Goal: Transaction & Acquisition: Purchase product/service

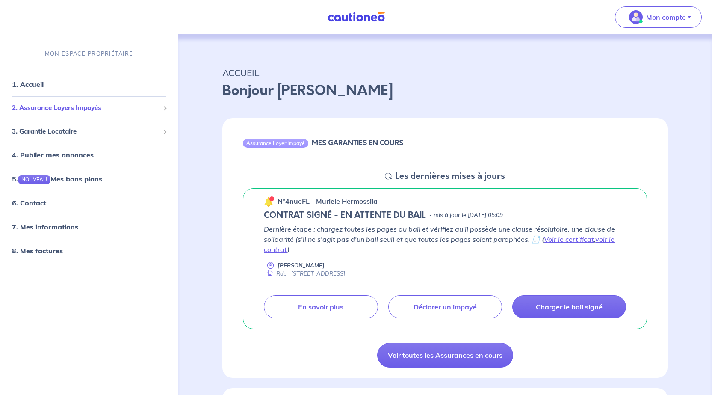
click at [134, 109] on span "2. Assurance Loyers Impayés" at bounding box center [86, 108] width 148 height 10
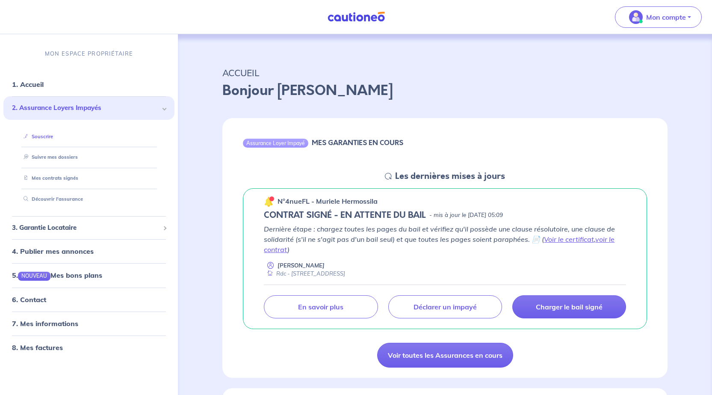
click at [53, 137] on link "Souscrire" at bounding box center [36, 136] width 33 height 6
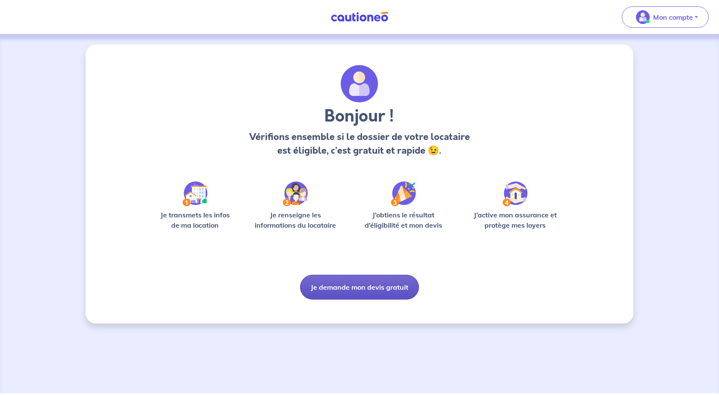
click at [328, 281] on button "Je demande mon devis gratuit" at bounding box center [359, 287] width 119 height 25
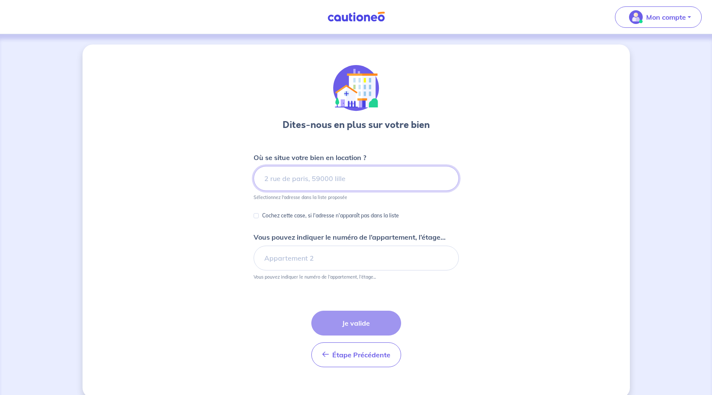
click at [351, 185] on input at bounding box center [356, 178] width 205 height 25
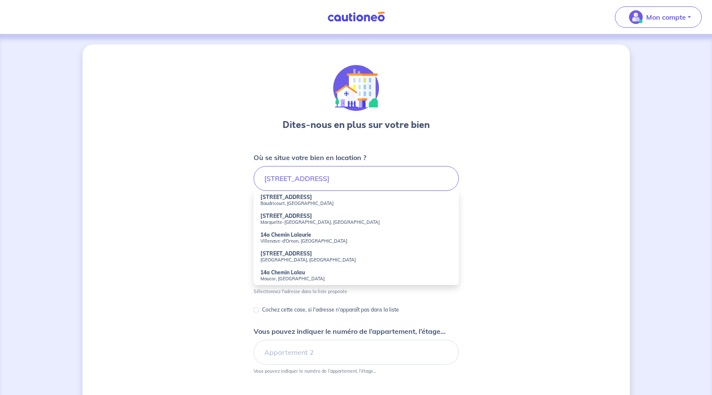
click at [290, 202] on small "Baudricourt, France" at bounding box center [357, 203] width 192 height 6
type input "14a Rue de Lalau, Baudricourt, France"
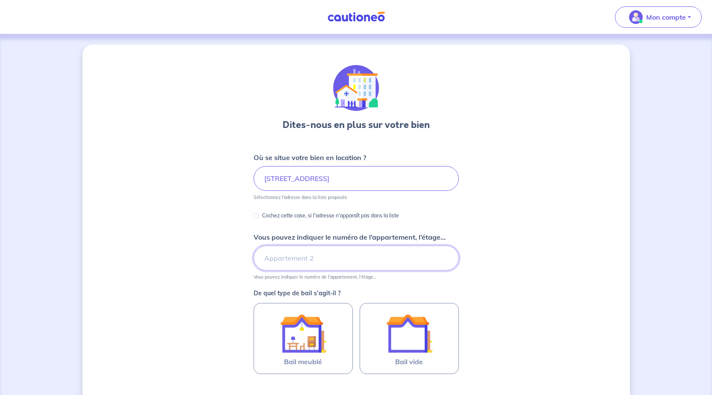
click at [323, 261] on input "Vous pouvez indiquer le numéro de l’appartement, l’étage..." at bounding box center [356, 258] width 205 height 25
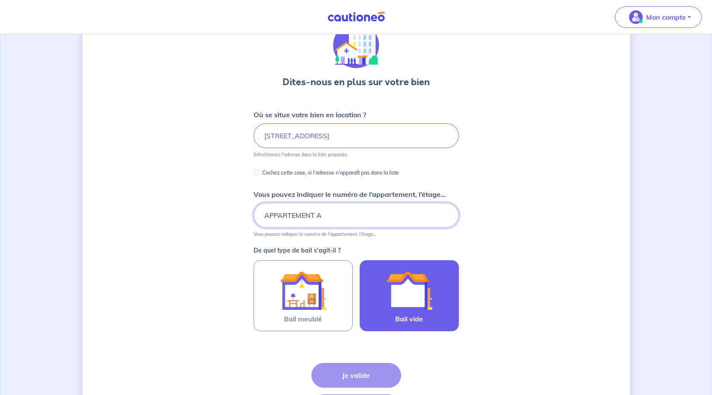
type input "APPARTEMENT A"
click at [401, 311] on img at bounding box center [409, 290] width 46 height 46
click at [0, 0] on input "Bail vide" at bounding box center [0, 0] width 0 height 0
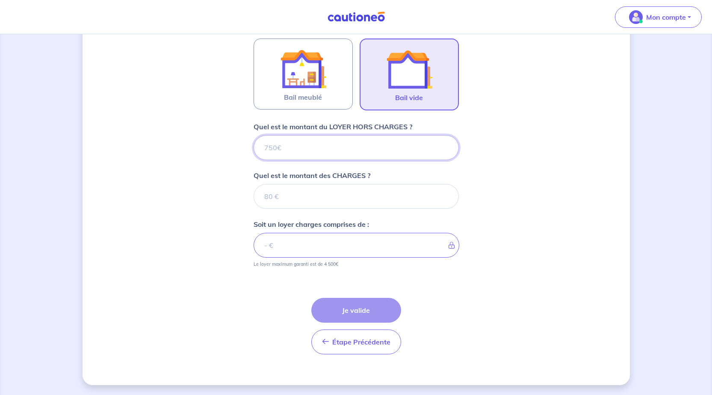
scroll to position [265, 0]
click at [297, 145] on input "Quel est le montant du LOYER HORS CHARGES ?" at bounding box center [356, 147] width 205 height 25
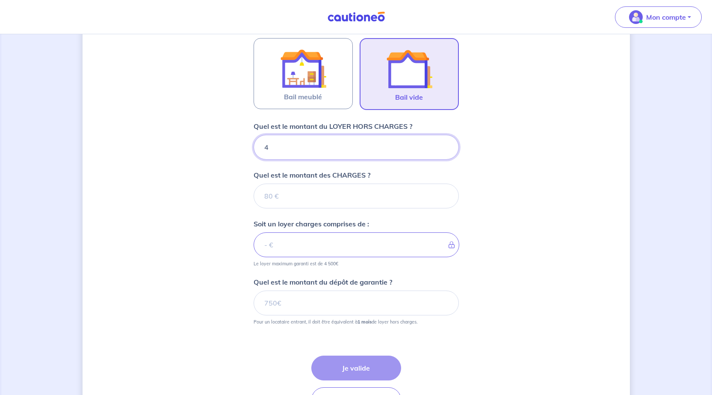
type input "48"
type input "480"
click at [288, 196] on input "Quel est le montant des CHARGES ?" at bounding box center [356, 196] width 205 height 25
type input "30"
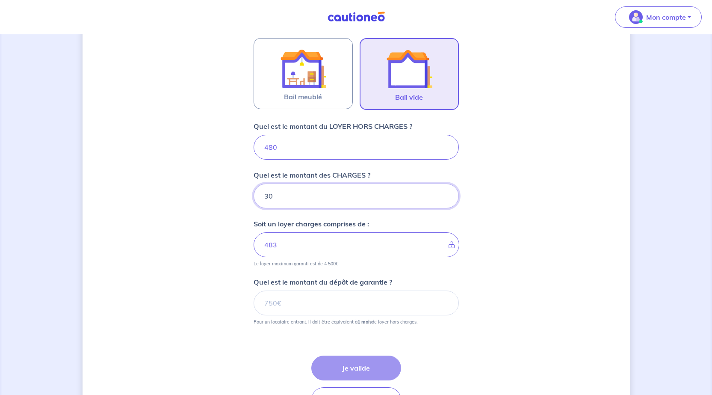
type input "510"
type input "30"
click at [281, 305] on input "Quel est le montant du dépôt de garantie ?" at bounding box center [356, 302] width 205 height 25
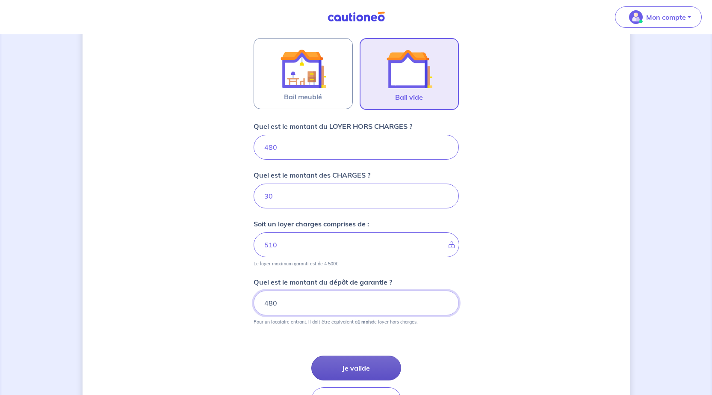
type input "480"
click at [341, 364] on button "Je valide" at bounding box center [356, 367] width 90 height 25
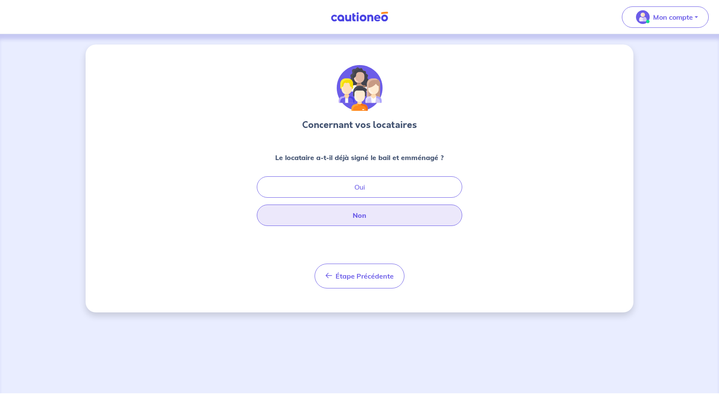
click at [368, 212] on button "Non" at bounding box center [359, 214] width 205 height 21
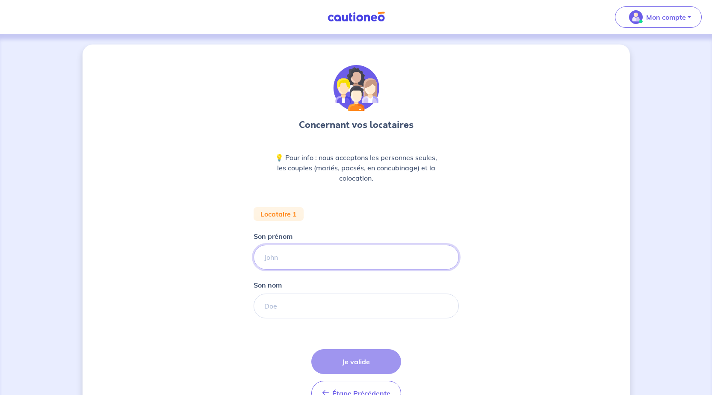
click at [291, 252] on input "Son prénom" at bounding box center [356, 257] width 205 height 25
type input "VALENTIN"
click at [287, 310] on input "Son nom" at bounding box center [356, 305] width 205 height 25
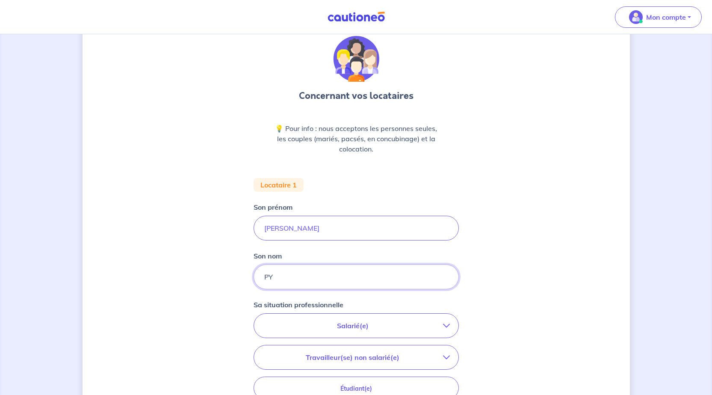
scroll to position [86, 0]
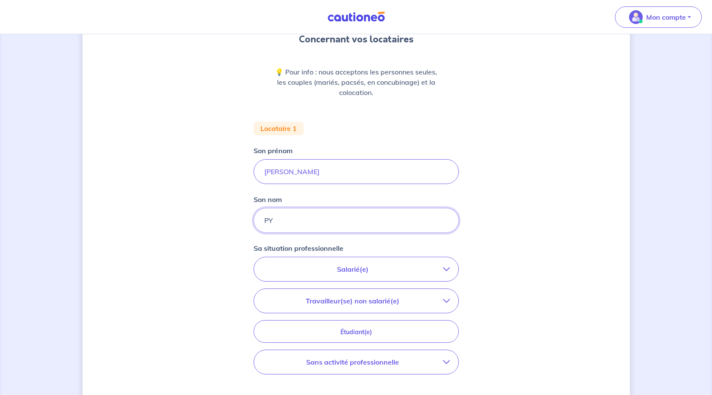
type input "PY"
click at [393, 267] on p "Salarié(e)" at bounding box center [353, 269] width 181 height 10
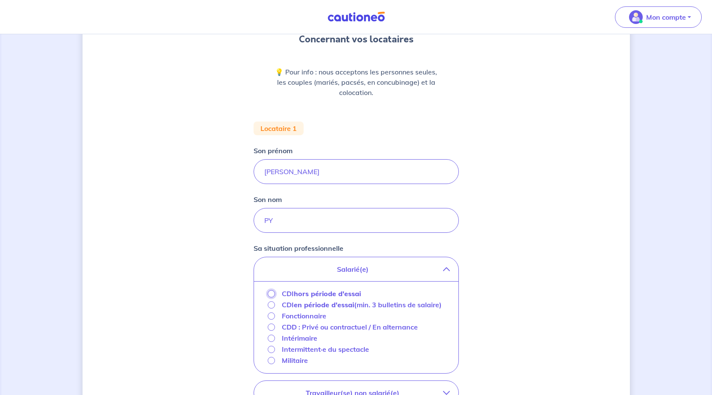
click at [272, 292] on input "CDI hors période d'essai" at bounding box center [271, 293] width 7 height 7
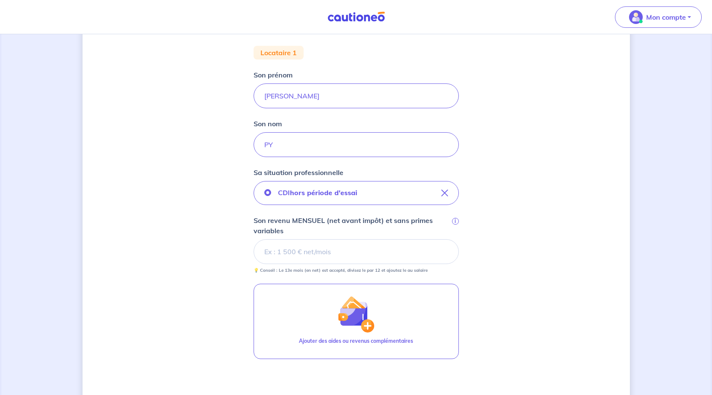
scroll to position [171, 0]
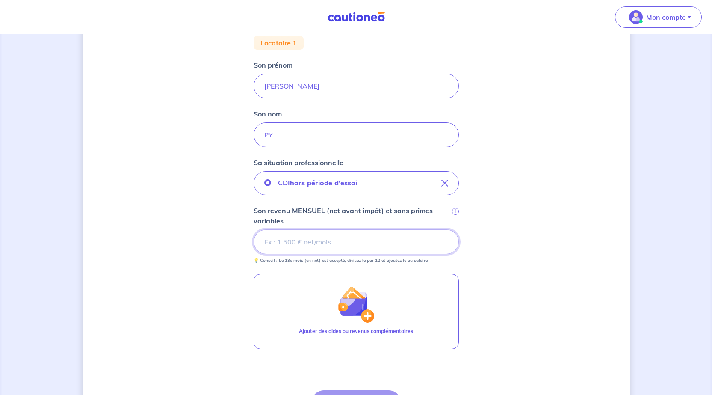
click at [295, 238] on input "Son revenu MENSUEL (net avant impôt) et sans primes variables i" at bounding box center [356, 241] width 205 height 25
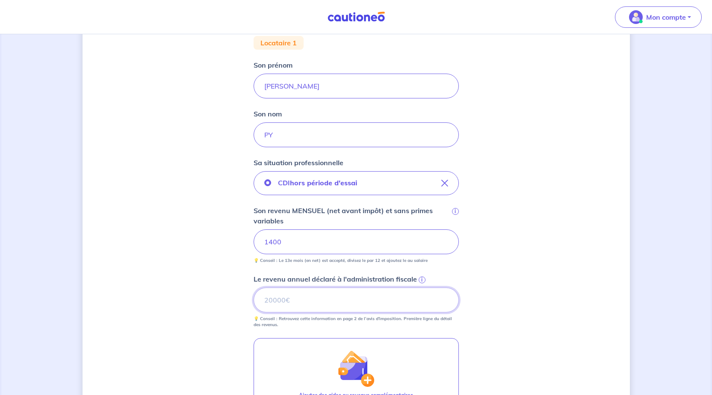
click at [364, 299] on input "Le revenu annuel déclaré à l'administration fiscale i" at bounding box center [356, 299] width 205 height 25
click at [333, 301] on input "Le revenu annuel déclaré à l'administration fiscale i" at bounding box center [356, 299] width 205 height 25
type input "26612"
click at [513, 319] on div "Concernant vos locataires 💡 Pour info : nous acceptons les personnes seules, le…" at bounding box center [357, 207] width 548 height 668
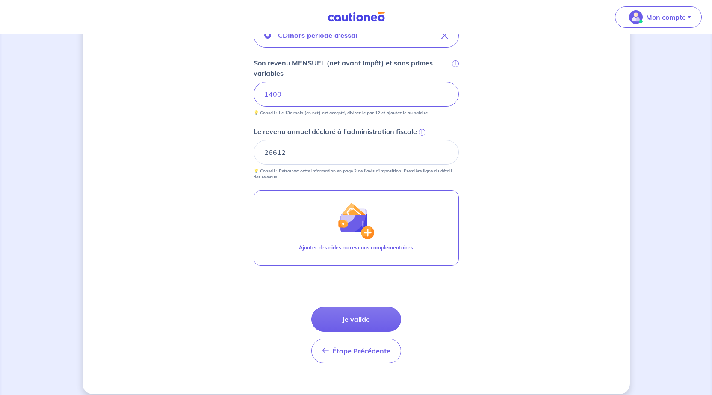
scroll to position [328, 0]
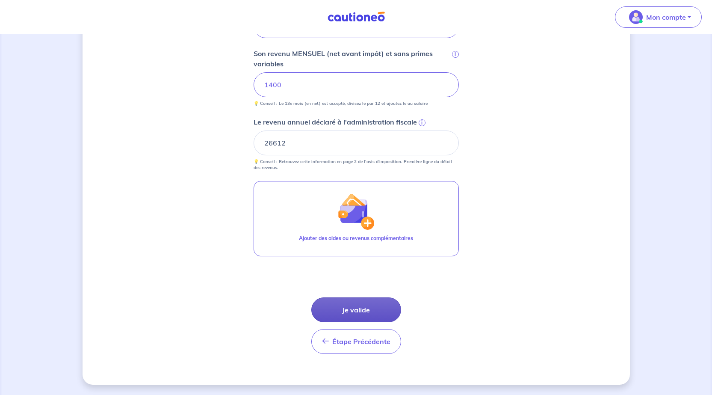
click at [362, 313] on button "Je valide" at bounding box center [356, 309] width 90 height 25
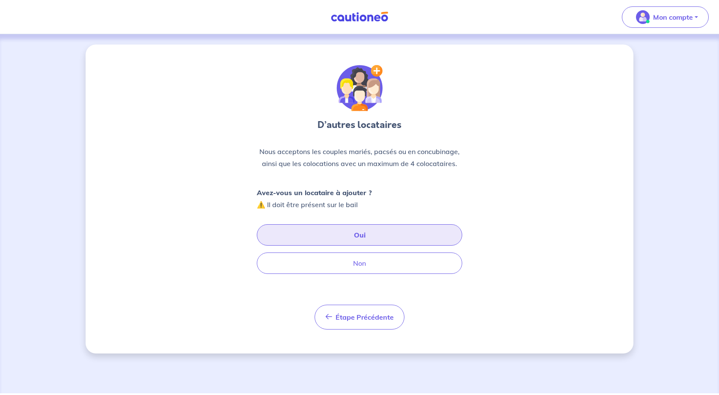
click at [355, 236] on button "Oui" at bounding box center [359, 234] width 205 height 21
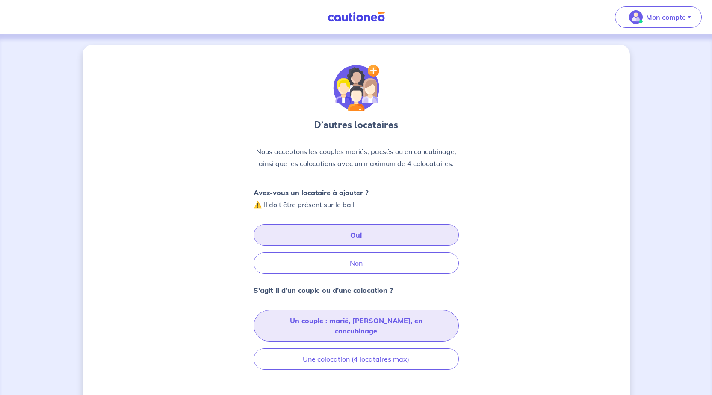
click at [423, 319] on button "Un couple : marié, pacsé, en concubinage" at bounding box center [356, 326] width 205 height 32
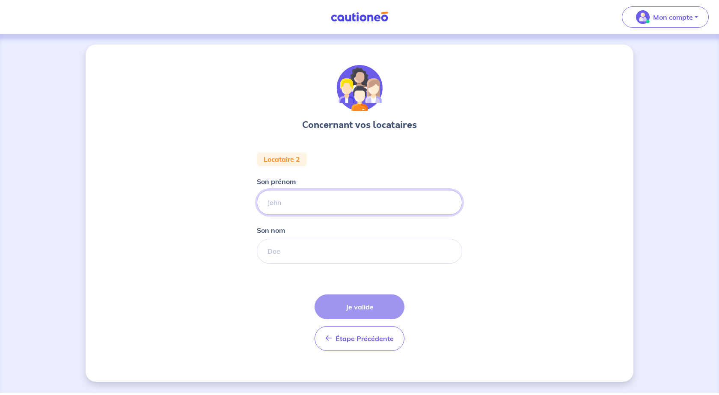
click at [326, 200] on input "Son prénom" at bounding box center [359, 202] width 205 height 25
type input "ALINE"
click at [286, 257] on input "Son nom" at bounding box center [359, 251] width 205 height 25
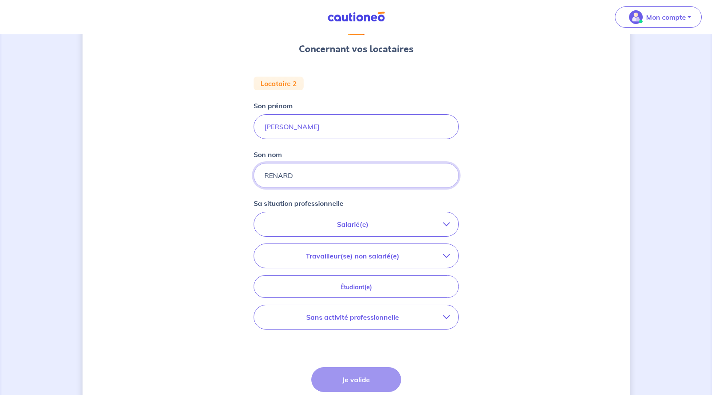
scroll to position [86, 0]
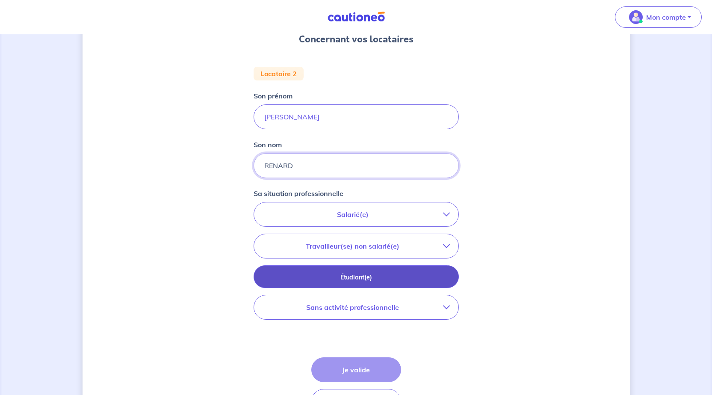
type input "RENARD"
click at [450, 277] on button "Étudiant(e)" at bounding box center [356, 276] width 205 height 23
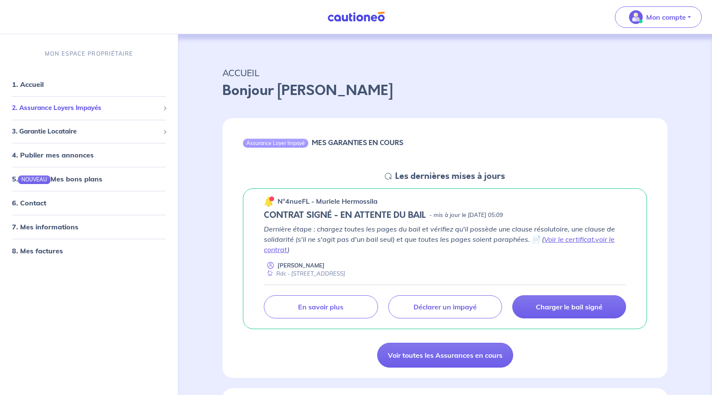
click at [143, 110] on span "2. Assurance Loyers Impayés" at bounding box center [86, 108] width 148 height 10
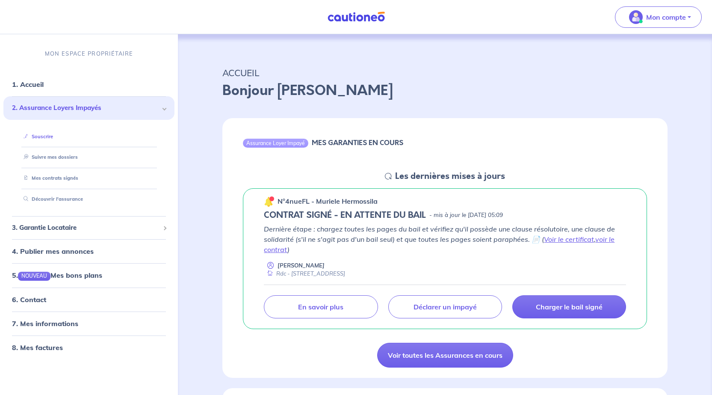
click at [53, 139] on link "Souscrire" at bounding box center [36, 136] width 33 height 6
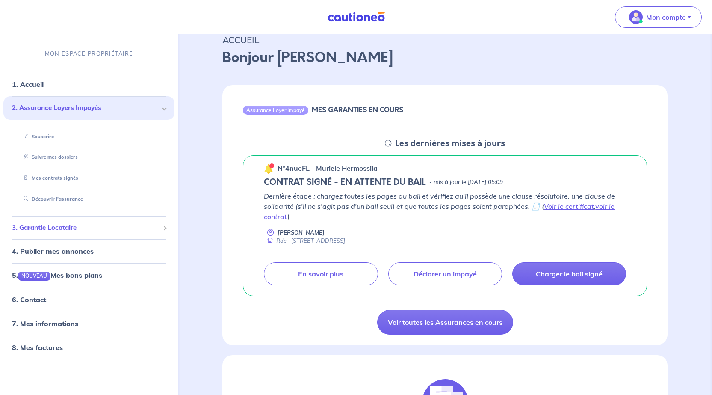
scroll to position [43, 0]
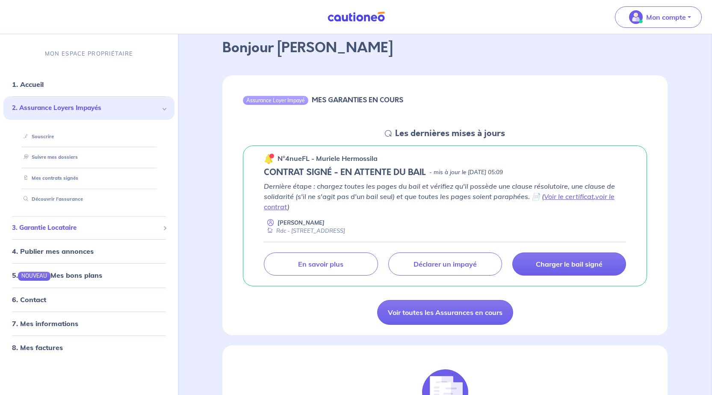
click at [130, 230] on span "3. Garantie Locataire" at bounding box center [86, 228] width 148 height 10
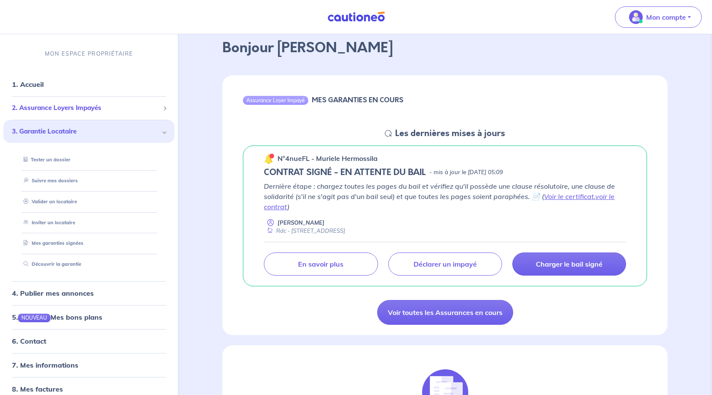
click at [60, 107] on span "2. Assurance Loyers Impayés" at bounding box center [86, 108] width 148 height 10
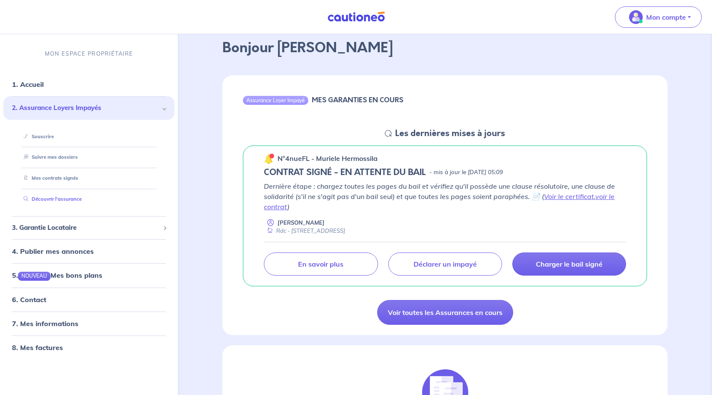
click at [60, 200] on link "Découvrir l'assurance" at bounding box center [51, 199] width 62 height 6
click at [76, 230] on span "3. Garantie Locataire" at bounding box center [86, 228] width 148 height 10
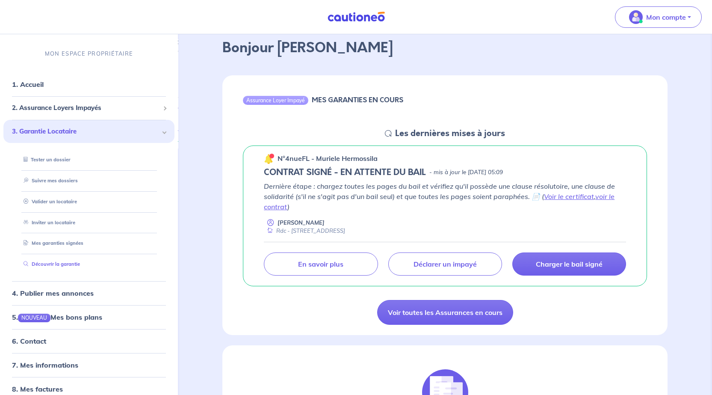
click at [72, 261] on link "Découvrir la garantie" at bounding box center [50, 264] width 60 height 6
click at [57, 104] on span "2. Assurance Loyers Impayés" at bounding box center [86, 108] width 148 height 10
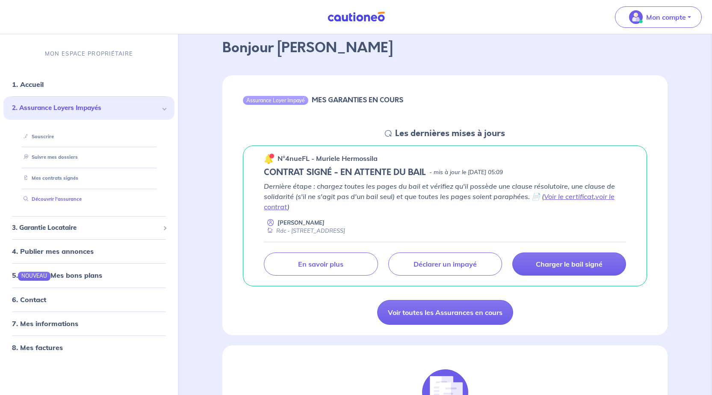
click at [60, 197] on link "Découvrir l'assurance" at bounding box center [51, 199] width 62 height 6
click at [57, 202] on link "Découvrir l'assurance" at bounding box center [51, 199] width 62 height 6
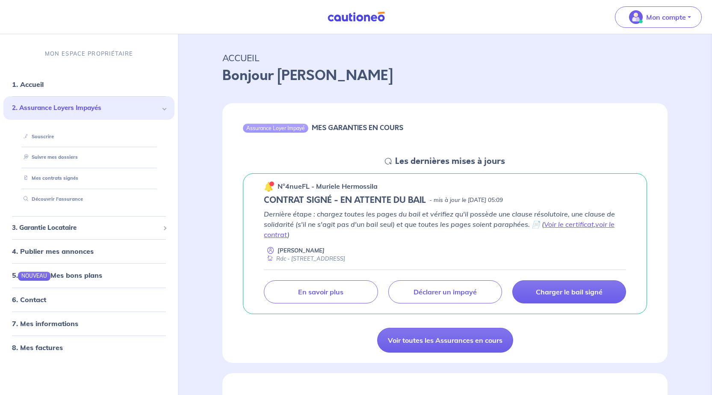
scroll to position [0, 0]
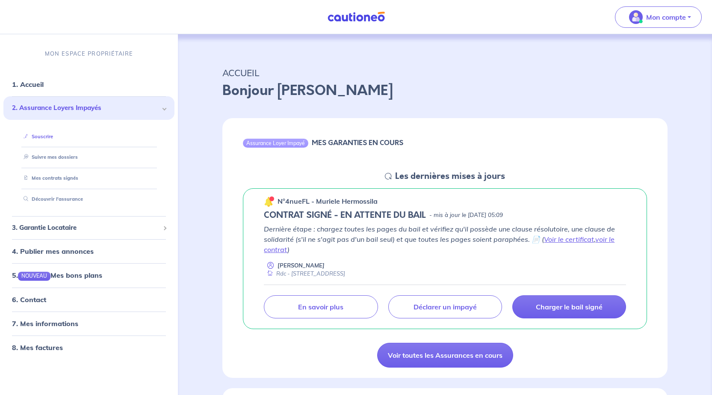
click at [50, 133] on link "Souscrire" at bounding box center [36, 136] width 33 height 6
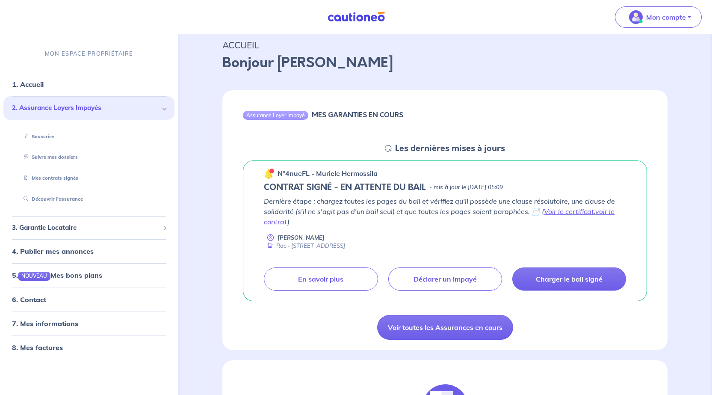
scroll to position [43, 0]
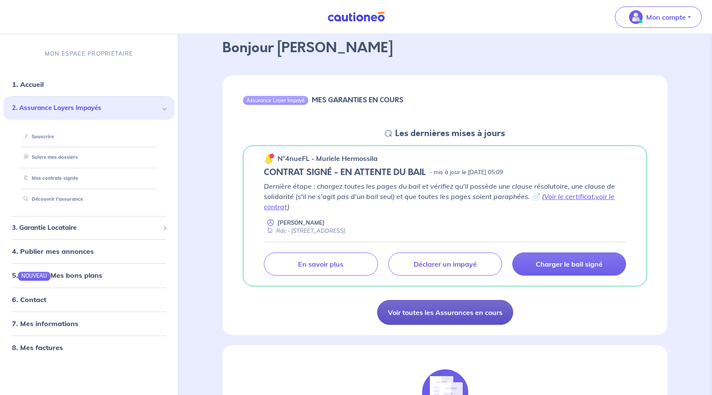
click at [483, 314] on link "Voir toutes les Assurances en cours" at bounding box center [445, 312] width 136 height 25
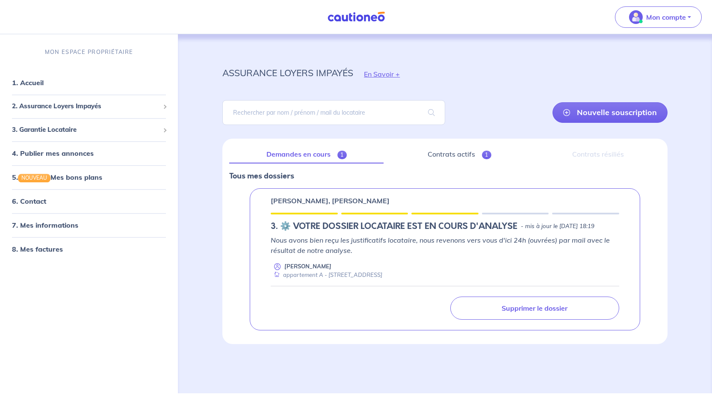
scroll to position [0, 0]
click at [440, 157] on link "Contrats actifs 1" at bounding box center [460, 154] width 138 height 18
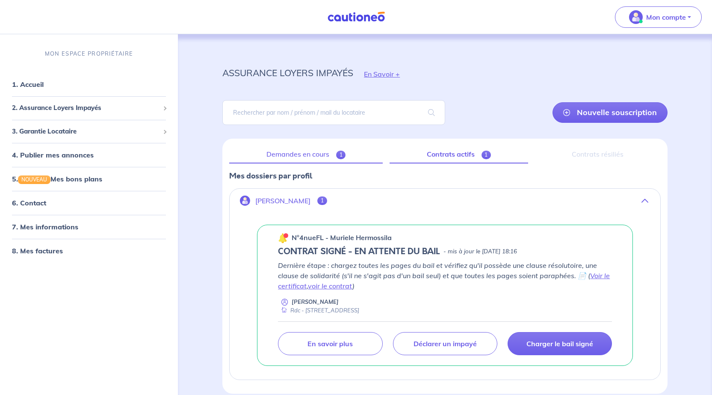
click at [318, 152] on link "Demandes en cours 1" at bounding box center [306, 154] width 154 height 18
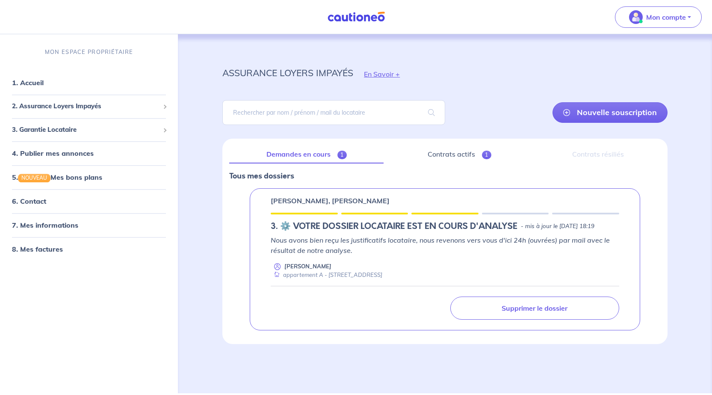
scroll to position [0, 0]
click at [75, 180] on link "5. NOUVEAU Mes bons plans" at bounding box center [56, 177] width 89 height 9
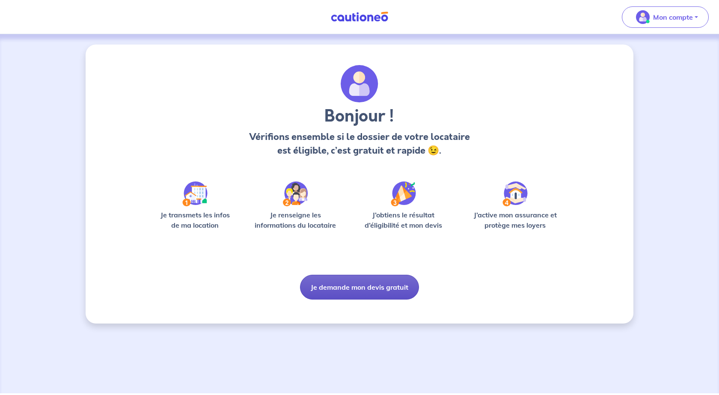
click at [349, 287] on button "Je demande mon devis gratuit" at bounding box center [359, 287] width 119 height 25
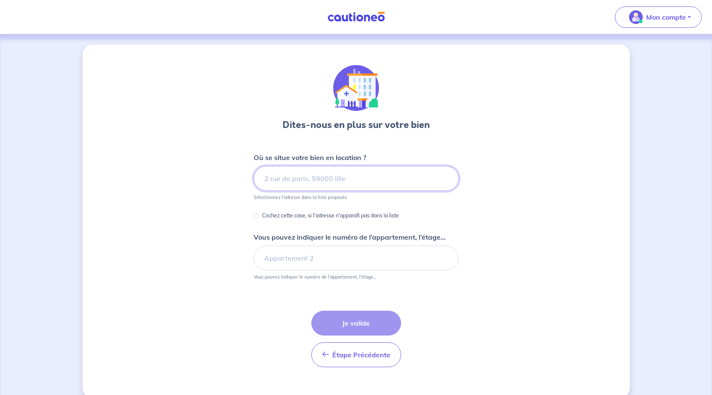
click at [367, 181] on input at bounding box center [356, 178] width 205 height 25
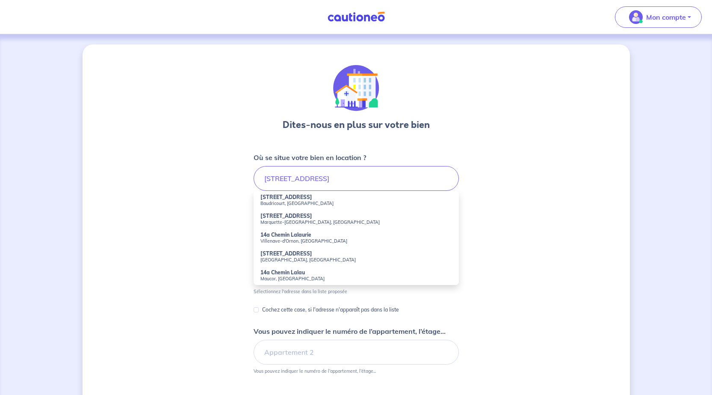
click at [283, 201] on small "Baudricourt, [GEOGRAPHIC_DATA]" at bounding box center [357, 203] width 192 height 6
type input "[STREET_ADDRESS]"
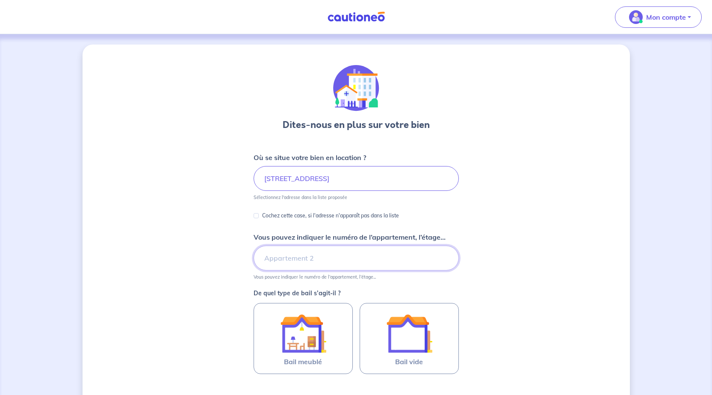
click at [295, 258] on input "Vous pouvez indiquer le numéro de l’appartement, l’étage..." at bounding box center [356, 258] width 205 height 25
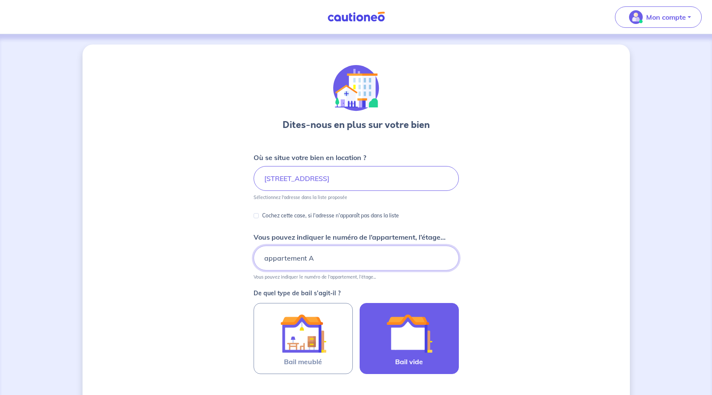
type input "appartement A"
click at [411, 348] on img at bounding box center [409, 333] width 46 height 46
click at [0, 0] on input "Bail vide" at bounding box center [0, 0] width 0 height 0
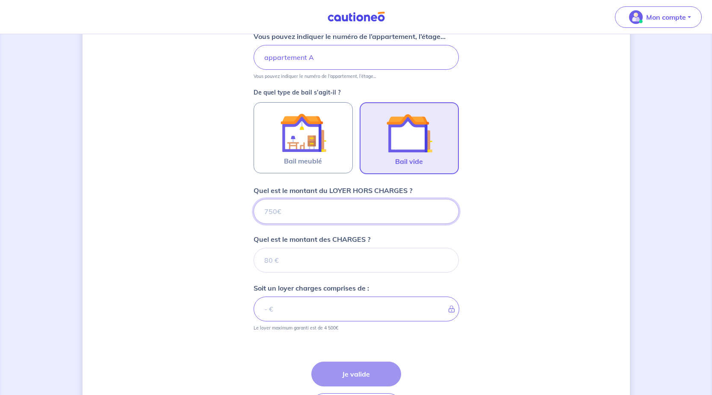
scroll to position [215, 0]
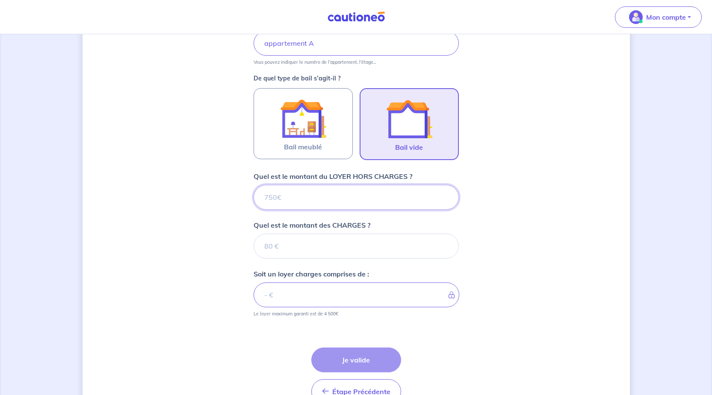
click at [323, 201] on input "Quel est le montant du LOYER HORS CHARGES ?" at bounding box center [356, 197] width 205 height 25
type input "4"
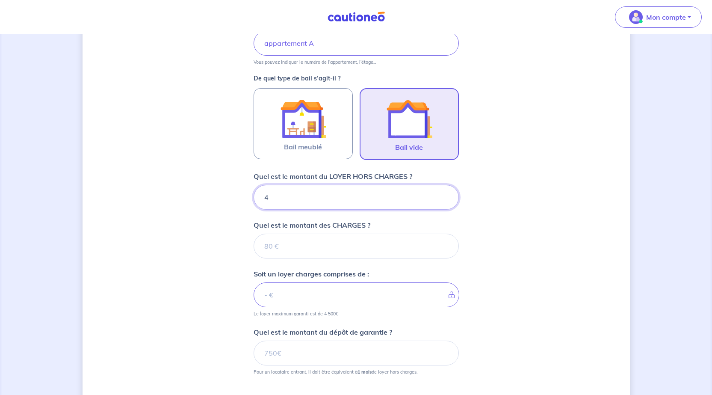
type input "48"
type input "480"
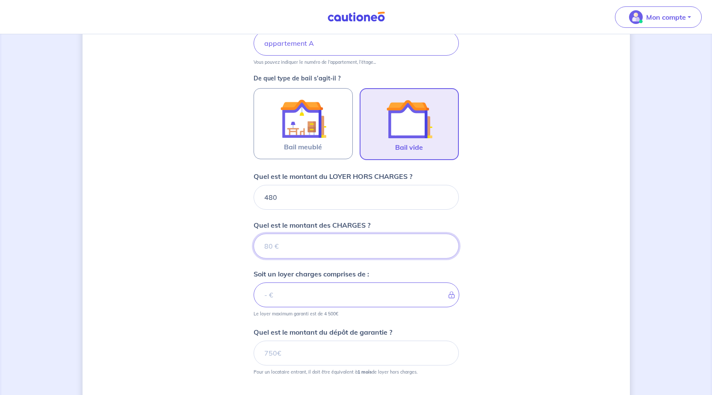
click at [317, 246] on input "Quel est le montant des CHARGES ?" at bounding box center [356, 246] width 205 height 25
type input "30"
type input "510"
type input "30"
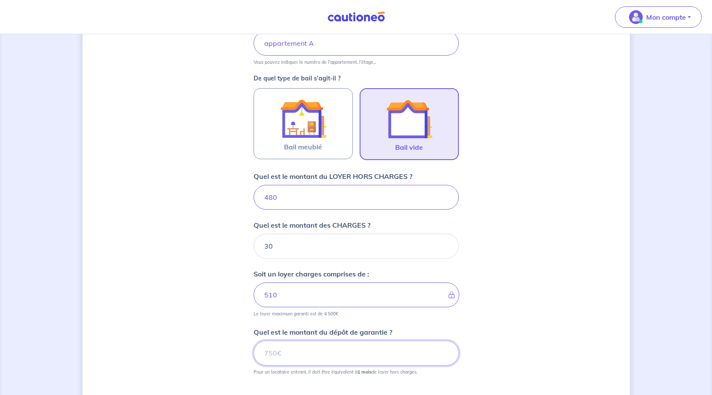
click at [316, 347] on input "Quel est le montant du dépôt de garantie ?" at bounding box center [356, 353] width 205 height 25
type input "480"
click at [582, 348] on div "Dites-nous en plus sur votre bien Où se situe votre bien en location ? 14a Rue …" at bounding box center [357, 161] width 548 height 663
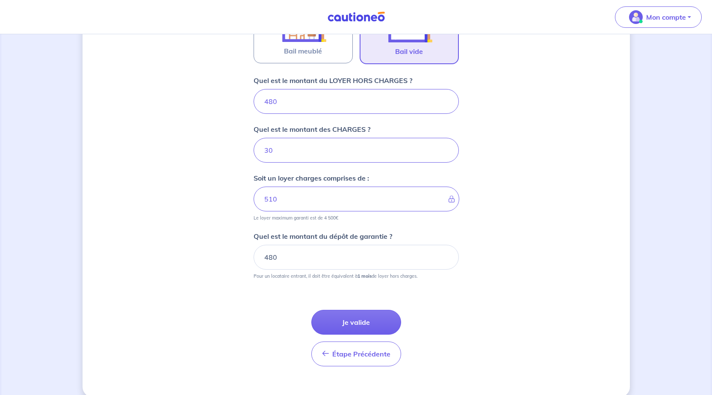
scroll to position [323, 0]
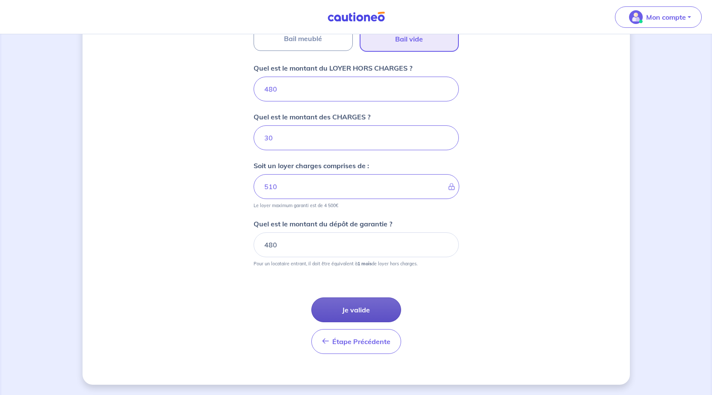
click at [344, 316] on button "Je valide" at bounding box center [356, 309] width 90 height 25
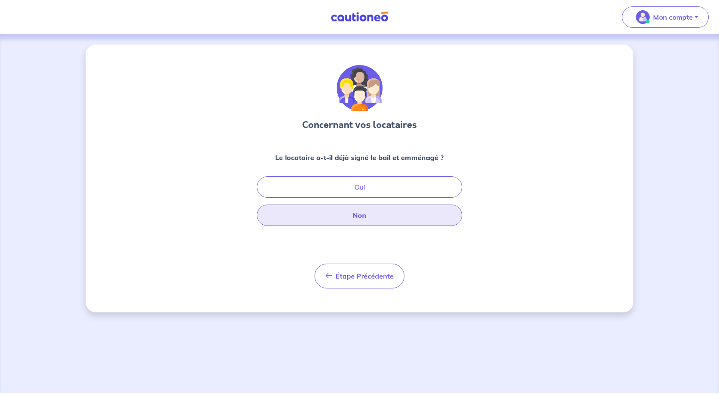
click at [376, 216] on button "Non" at bounding box center [359, 214] width 205 height 21
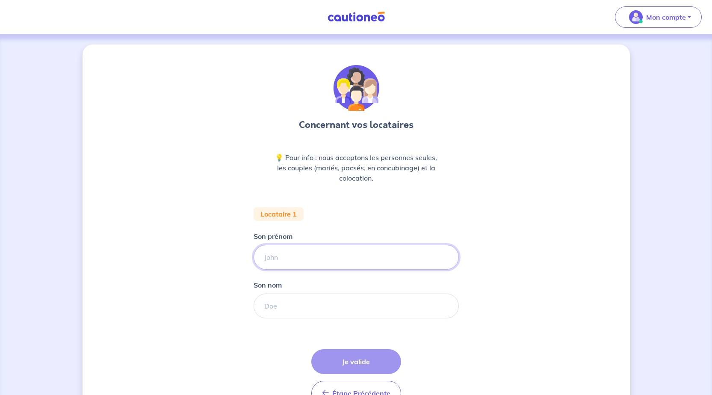
click at [307, 256] on input "Son prénom" at bounding box center [356, 257] width 205 height 25
type input "VALENTIN"
click at [276, 306] on input "Son nom" at bounding box center [356, 305] width 205 height 25
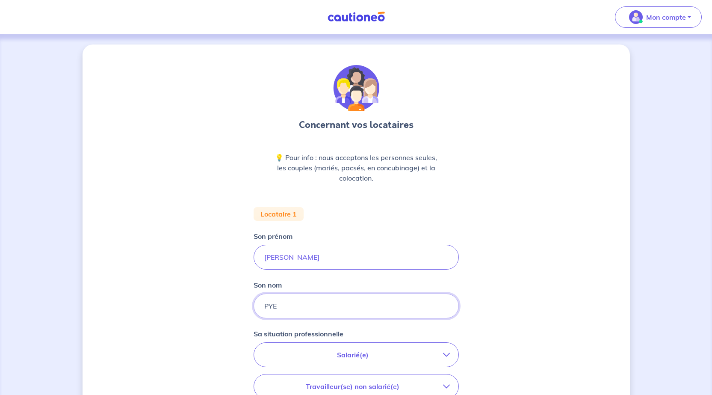
type input "PYE"
click at [373, 355] on p "Salarié(e)" at bounding box center [353, 355] width 181 height 10
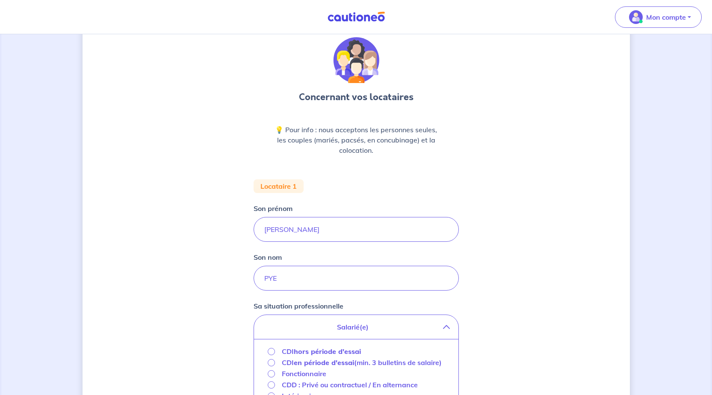
scroll to position [86, 0]
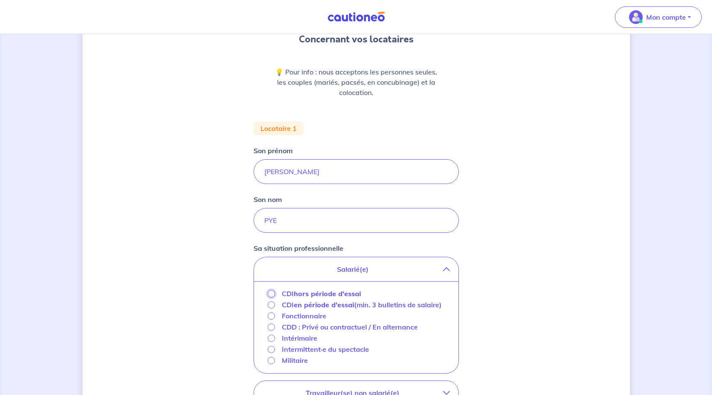
click at [271, 295] on input "CDI hors période d'essai" at bounding box center [271, 293] width 7 height 7
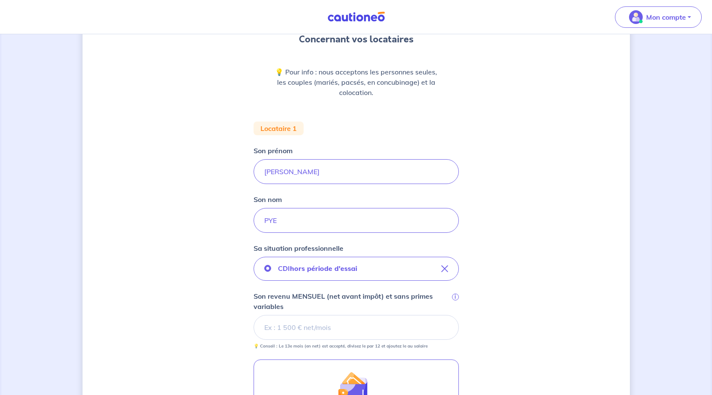
click at [371, 324] on input "Son revenu MENSUEL (net avant impôt) et sans primes variables i" at bounding box center [356, 327] width 205 height 25
click at [503, 343] on div "Concernant vos locataires 💡 Pour info : nous acceptons les personnes seules, le…" at bounding box center [357, 293] width 548 height 668
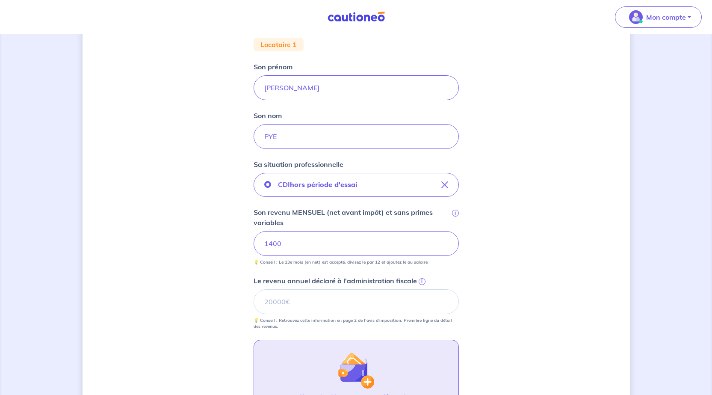
scroll to position [171, 0]
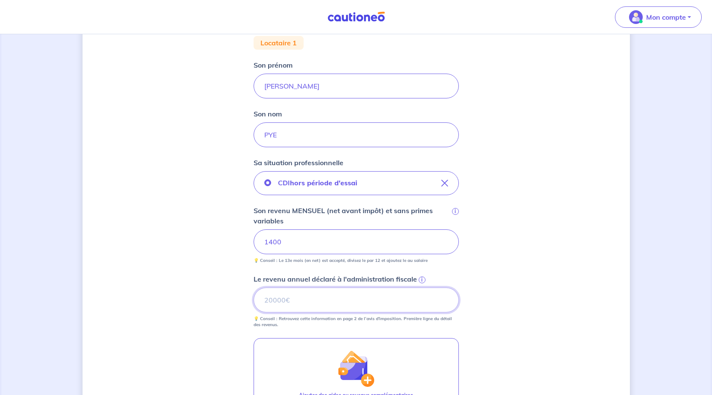
click at [283, 301] on input "Le revenu annuel déclaré à l'administration fiscale i" at bounding box center [356, 299] width 205 height 25
type input "26612"
click at [536, 327] on div "Concernant vos locataires 💡 Pour info : nous acceptons les personnes seules, le…" at bounding box center [357, 207] width 548 height 668
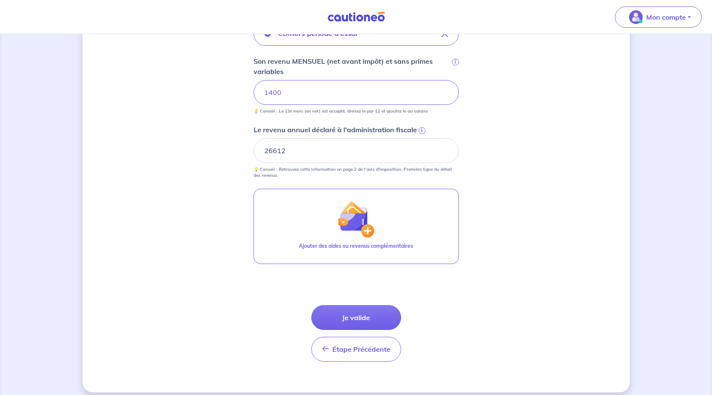
scroll to position [328, 0]
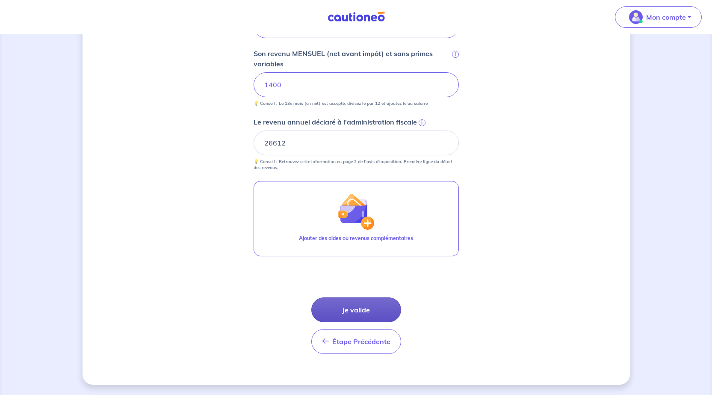
click at [373, 314] on button "Je valide" at bounding box center [356, 309] width 90 height 25
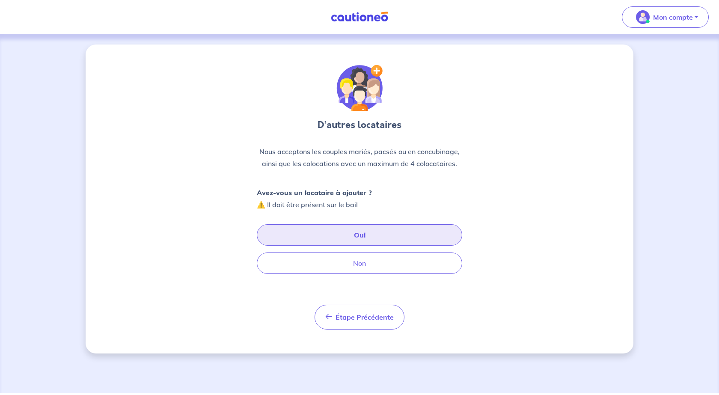
click at [375, 234] on button "Oui" at bounding box center [359, 234] width 205 height 21
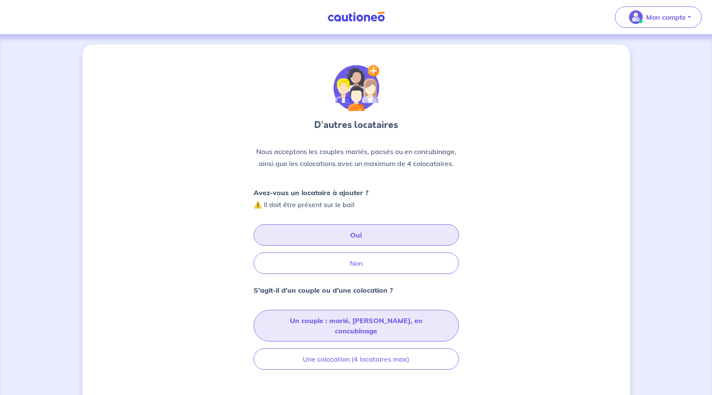
click at [377, 321] on button "Un couple : marié, pacsé, en concubinage" at bounding box center [356, 326] width 205 height 32
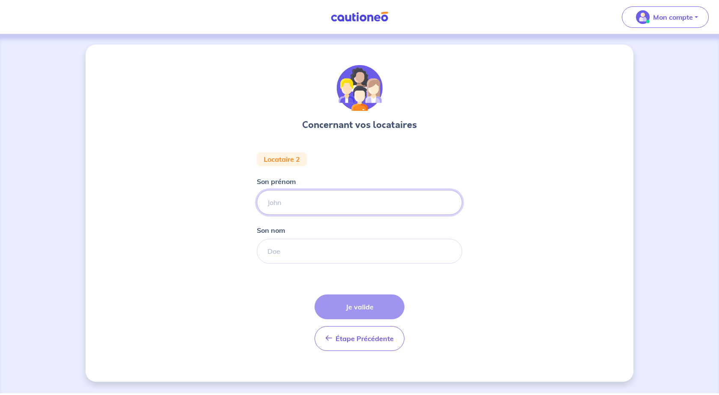
click at [315, 197] on input "Son prénom" at bounding box center [359, 202] width 205 height 25
type input "R"
type input "ALINE"
click at [289, 250] on input "Son nom" at bounding box center [359, 251] width 205 height 25
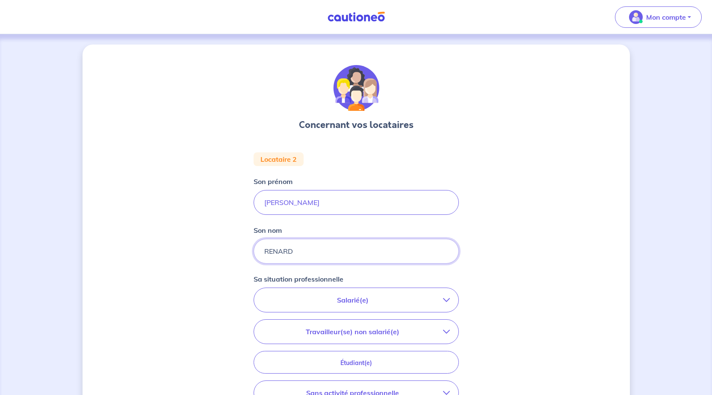
type input "RENARD"
click at [430, 304] on p "Salarié(e)" at bounding box center [353, 300] width 181 height 10
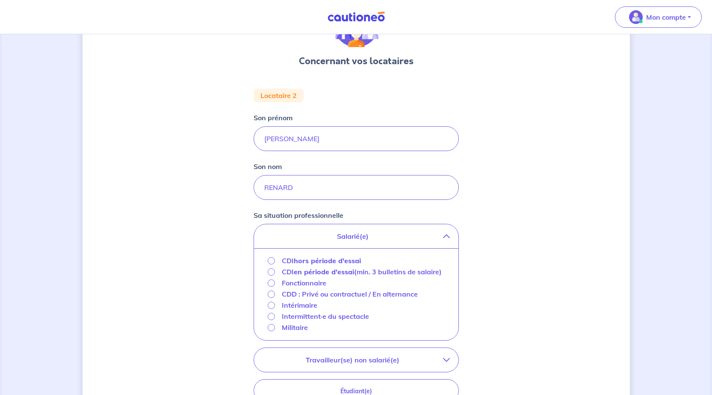
scroll to position [86, 0]
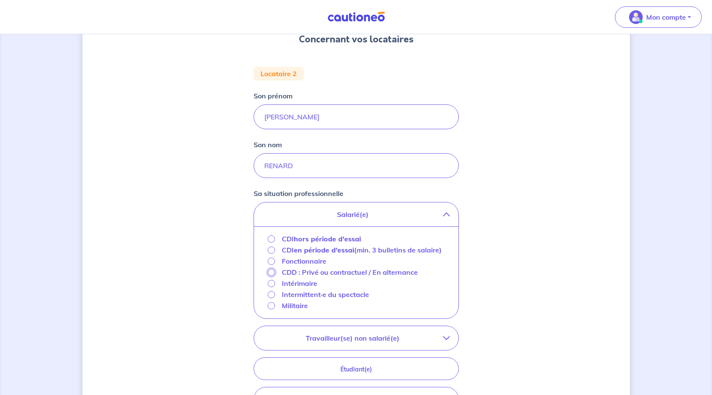
click at [270, 276] on input "CDD : Privé ou contractuel / En alternance" at bounding box center [271, 272] width 7 height 7
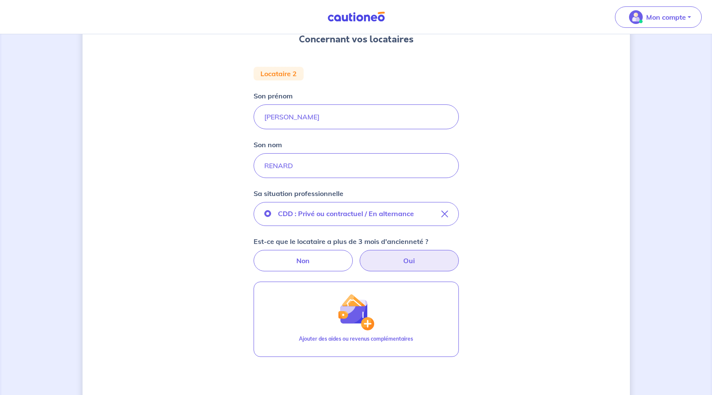
click at [425, 259] on label "Oui" at bounding box center [409, 260] width 99 height 21
click at [359, 255] on input "Oui" at bounding box center [356, 253] width 6 height 6
radio input "true"
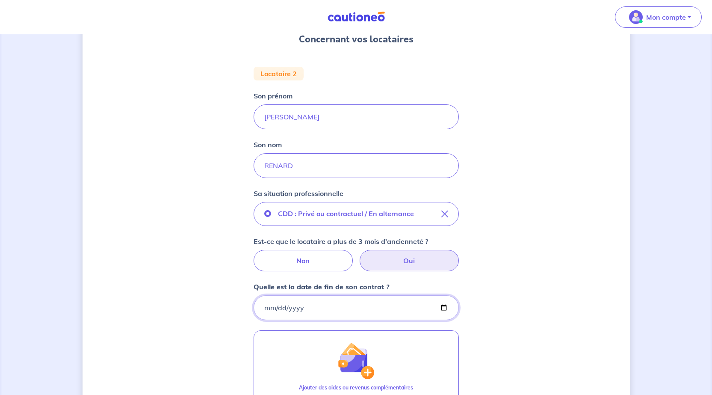
click at [330, 313] on input "Quelle est la date de fin de son contrat ?" at bounding box center [356, 307] width 205 height 25
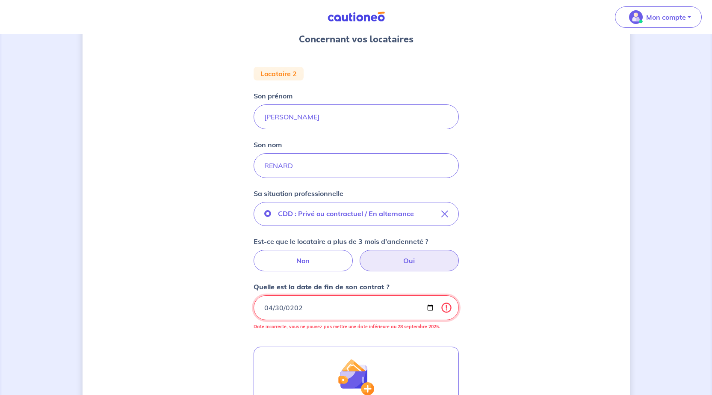
type input "2027-04-30"
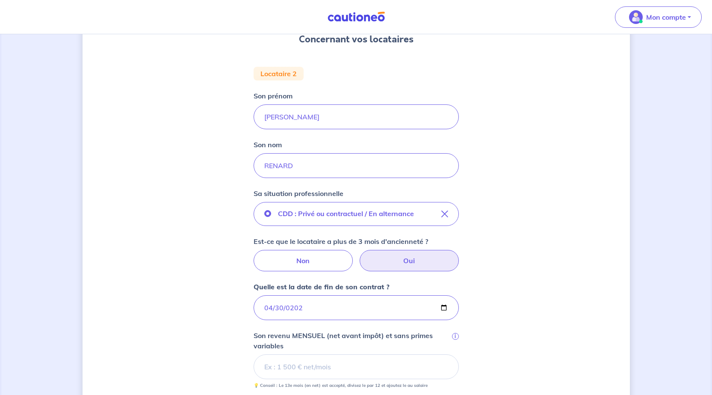
click at [533, 347] on div "Concernant vos locataires Locataire 2 Son prénom ALINE Son nom RENARD Sa situat…" at bounding box center [357, 280] width 548 height 643
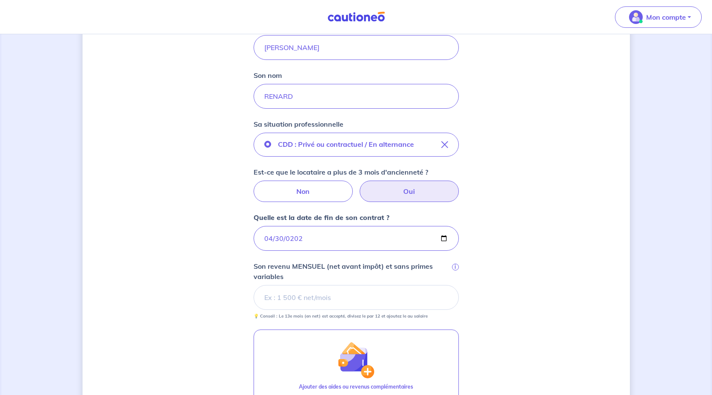
scroll to position [171, 0]
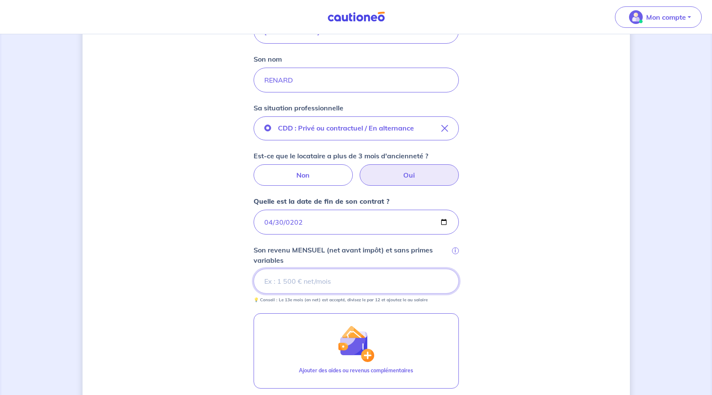
click at [286, 284] on input "Son revenu MENSUEL (net avant impôt) et sans primes variables i" at bounding box center [356, 281] width 205 height 25
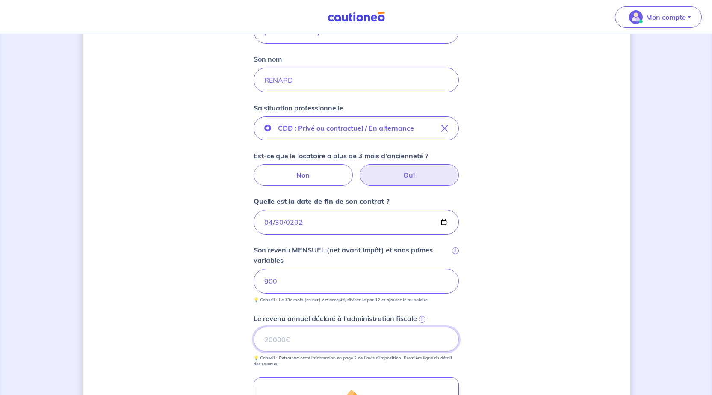
click at [300, 346] on input "Le revenu annuel déclaré à l'administration fiscale i" at bounding box center [356, 339] width 205 height 25
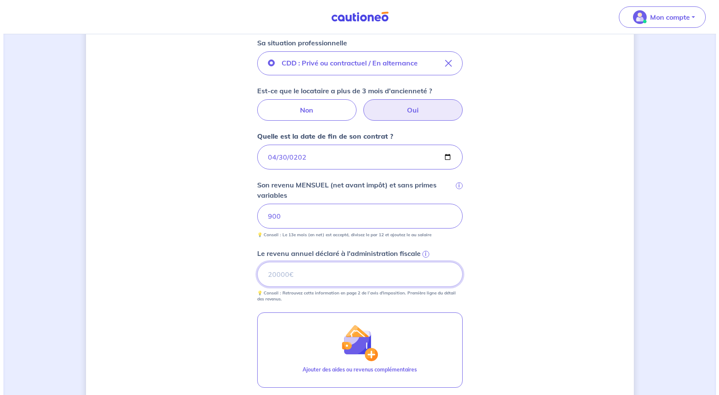
scroll to position [257, 0]
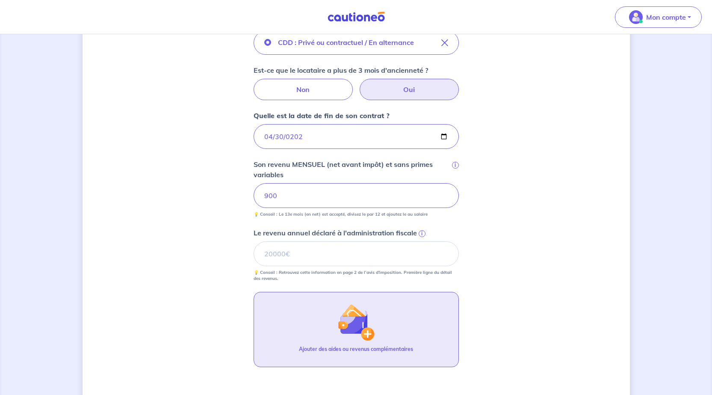
click at [346, 332] on img "button" at bounding box center [356, 322] width 37 height 37
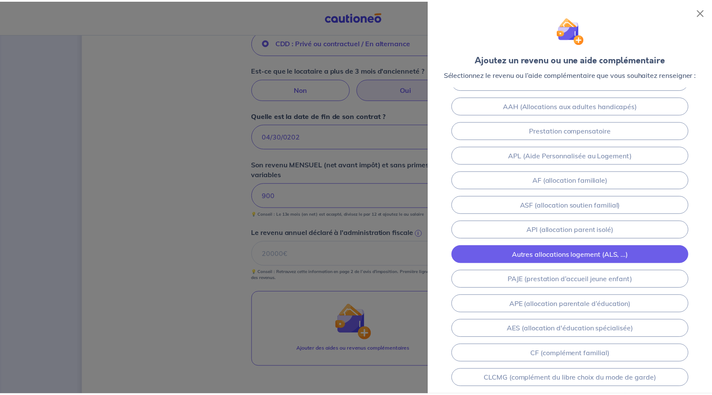
scroll to position [82, 0]
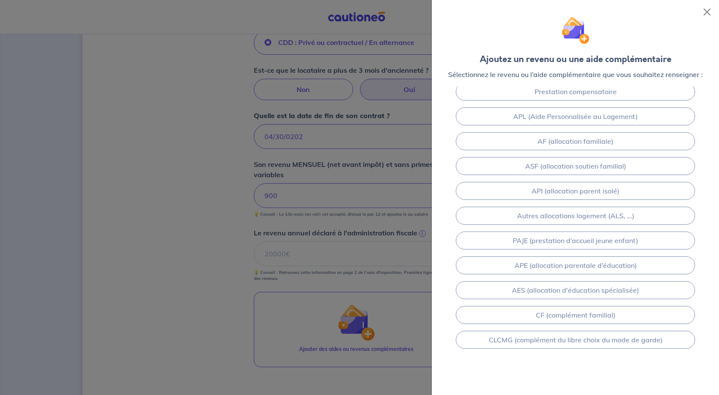
click at [181, 268] on div at bounding box center [359, 197] width 719 height 395
click at [412, 194] on div at bounding box center [359, 197] width 719 height 395
click at [707, 12] on button "Close" at bounding box center [707, 12] width 14 height 14
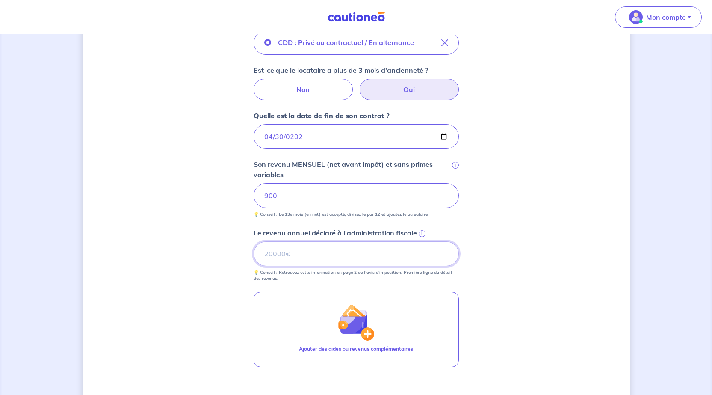
click at [296, 255] on input "Le revenu annuel déclaré à l'administration fiscale i" at bounding box center [356, 253] width 205 height 25
type input "23159"
click at [519, 273] on div "Concernant vos locataires Locataire 2 Son prénom ALINE Son nom RENARD Sa situat…" at bounding box center [357, 142] width 548 height 708
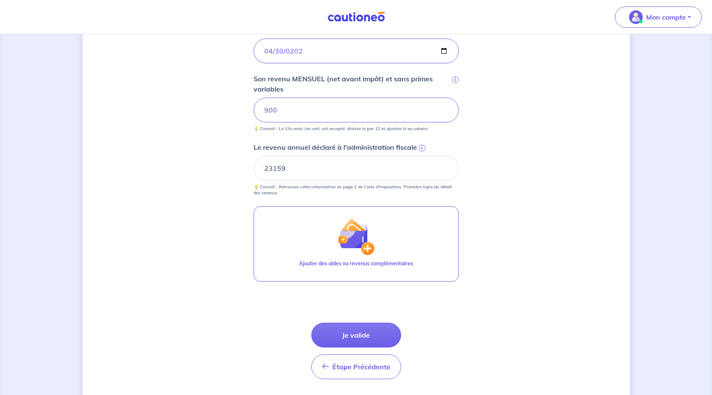
scroll to position [367, 0]
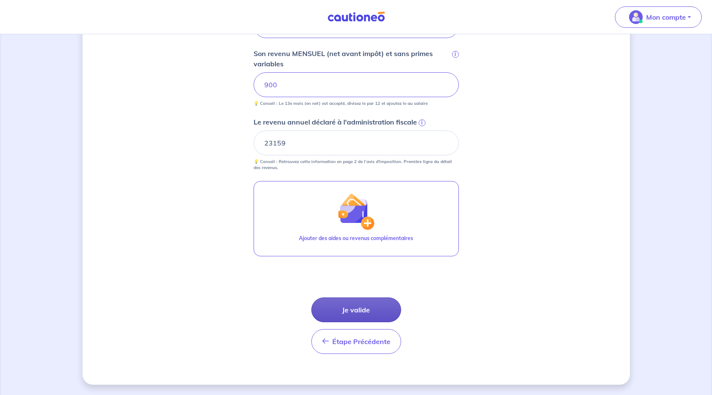
click at [358, 307] on button "Je valide" at bounding box center [356, 309] width 90 height 25
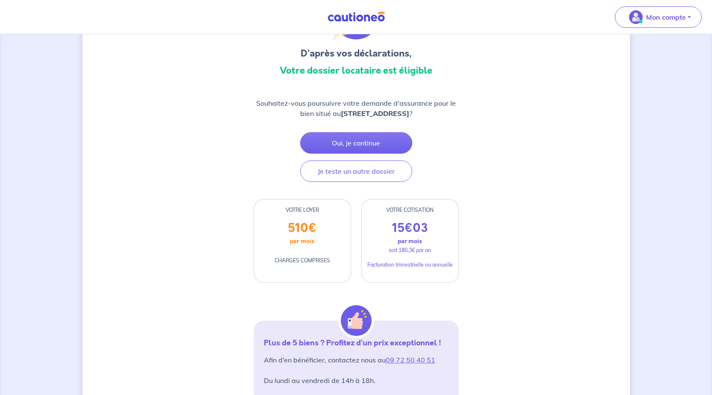
scroll to position [86, 0]
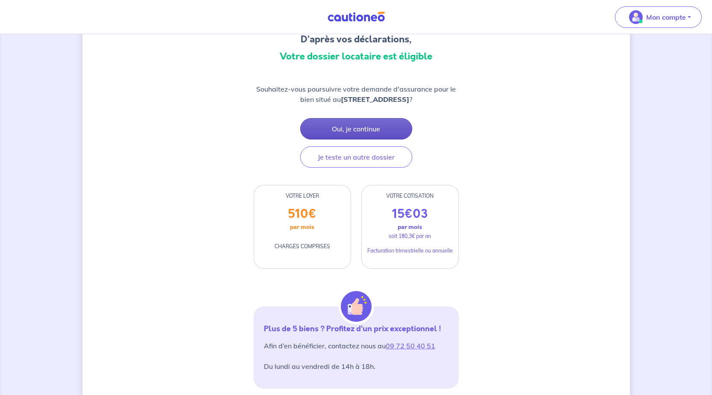
click at [353, 131] on button "Oui, je continue" at bounding box center [356, 128] width 112 height 21
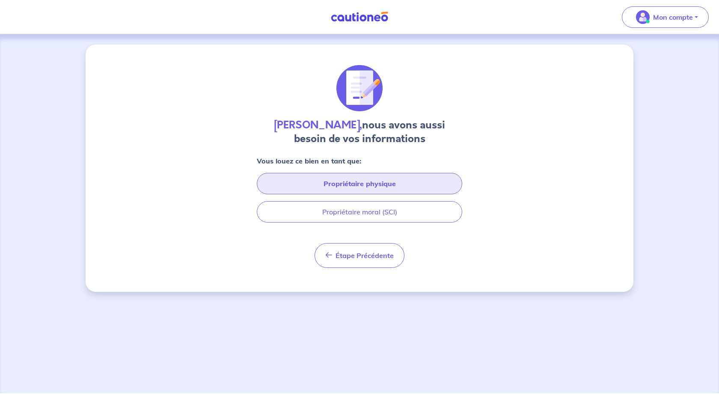
click at [379, 185] on button "Propriétaire physique" at bounding box center [359, 183] width 205 height 21
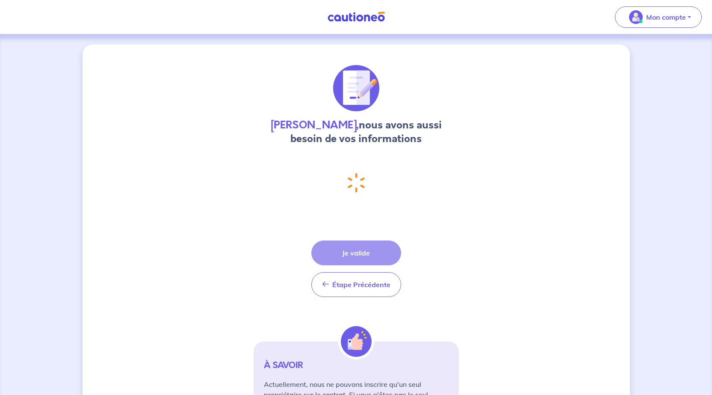
select select "FR"
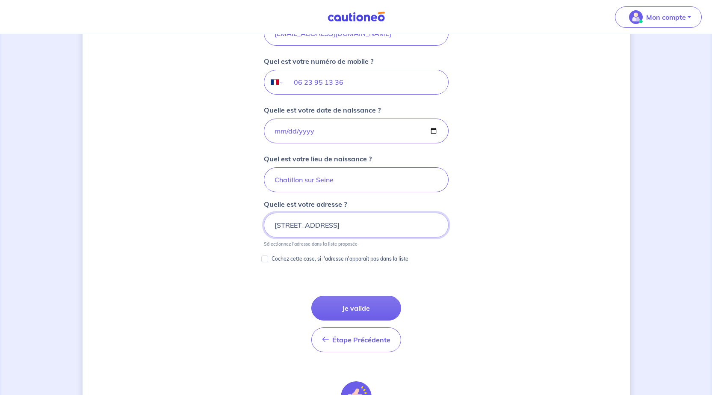
scroll to position [311, 0]
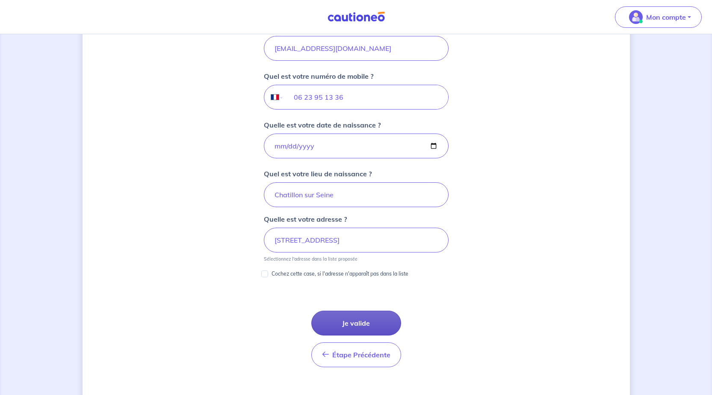
click at [361, 324] on button "Je valide" at bounding box center [356, 323] width 90 height 25
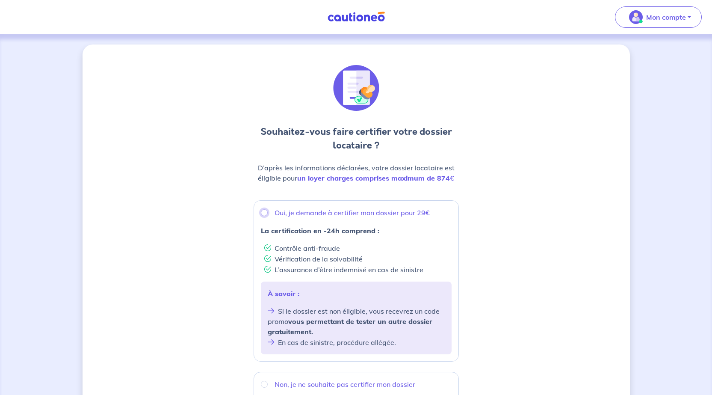
click at [264, 214] on input "Oui, je demande à certifier mon dossier pour 29€" at bounding box center [264, 212] width 7 height 7
radio input "true"
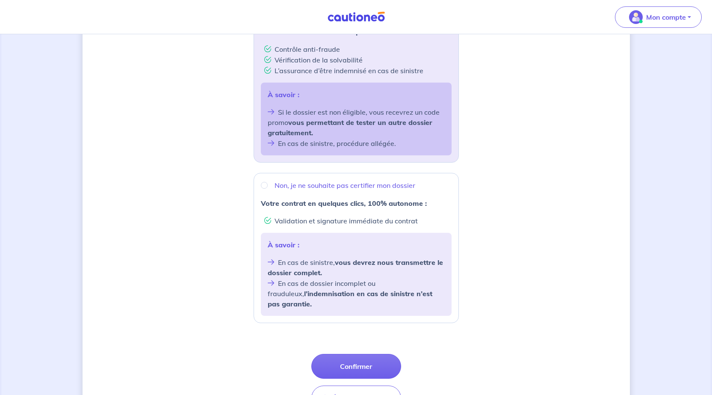
scroll to position [214, 0]
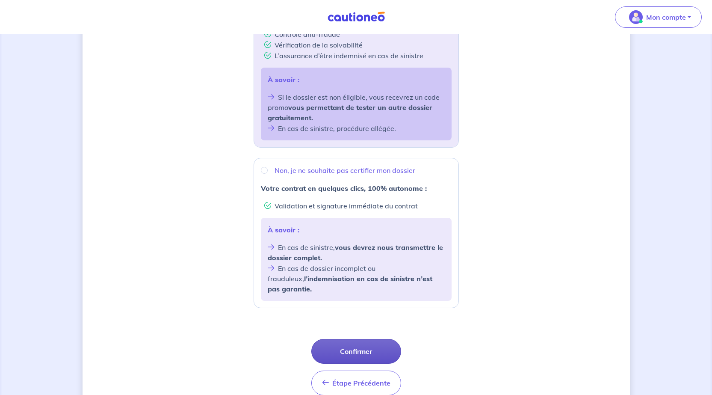
click at [362, 339] on button "Confirmer" at bounding box center [356, 351] width 90 height 25
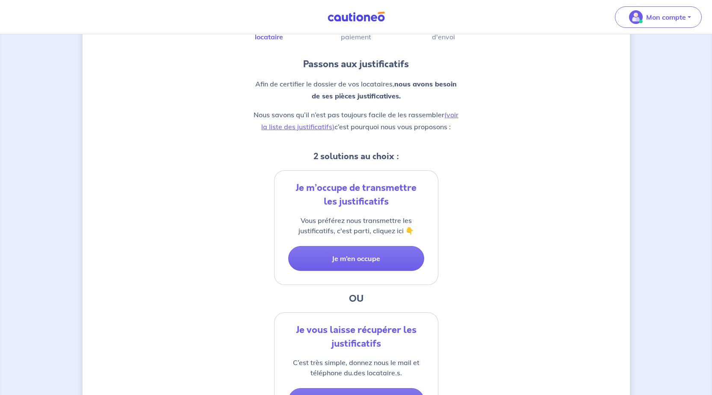
scroll to position [86, 0]
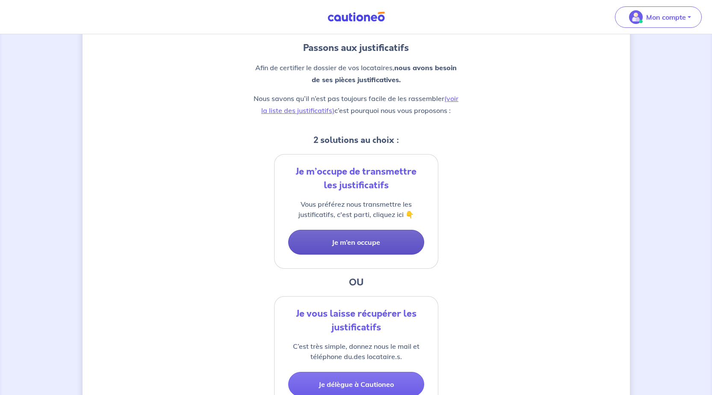
click at [348, 241] on button "Je m’en occupe" at bounding box center [356, 242] width 136 height 25
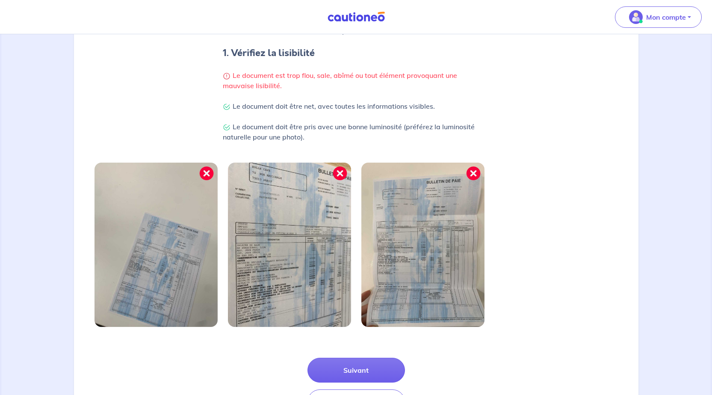
scroll to position [171, 0]
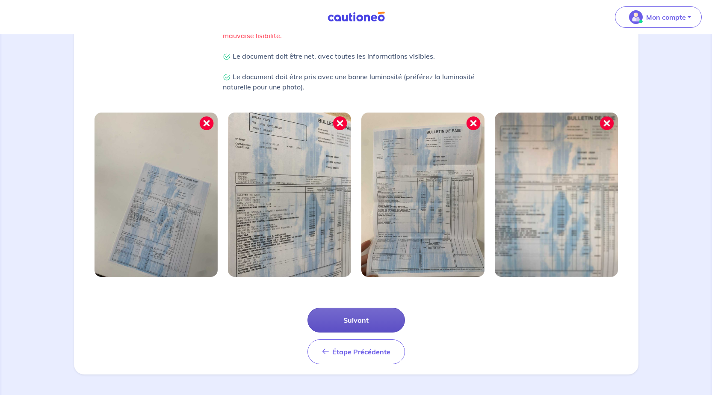
click at [349, 322] on button "Suivant" at bounding box center [357, 320] width 98 height 25
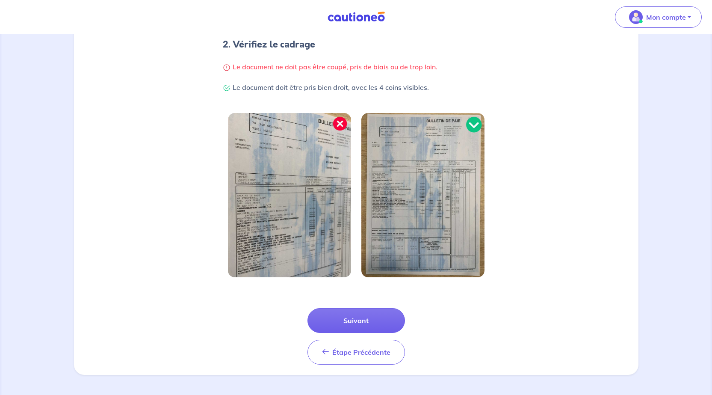
scroll to position [177, 0]
click at [349, 322] on button "Suivant" at bounding box center [357, 320] width 98 height 25
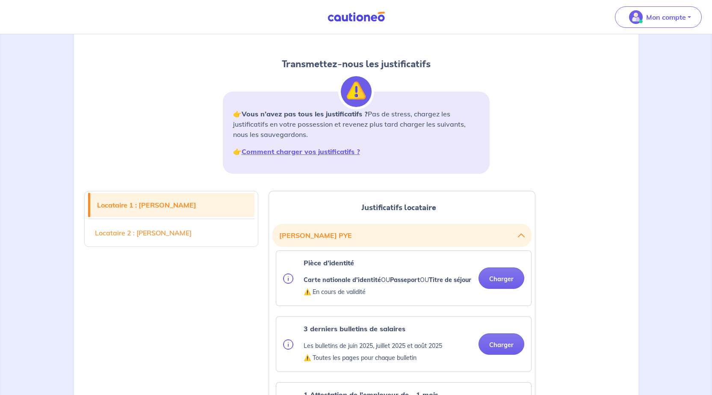
scroll to position [86, 0]
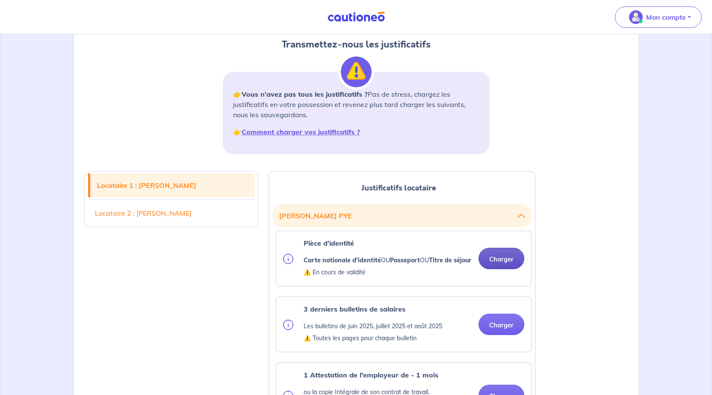
click at [504, 263] on button "Charger" at bounding box center [502, 258] width 46 height 21
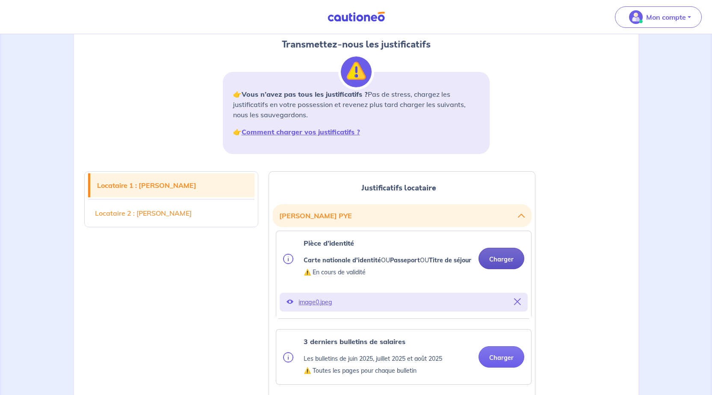
click at [510, 263] on button "Charger" at bounding box center [502, 258] width 46 height 21
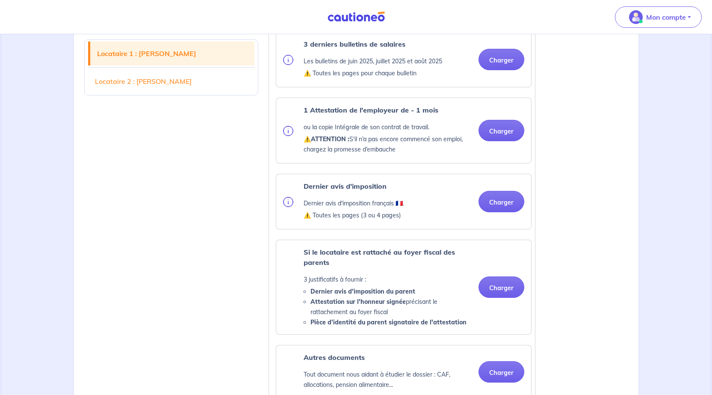
scroll to position [385, 0]
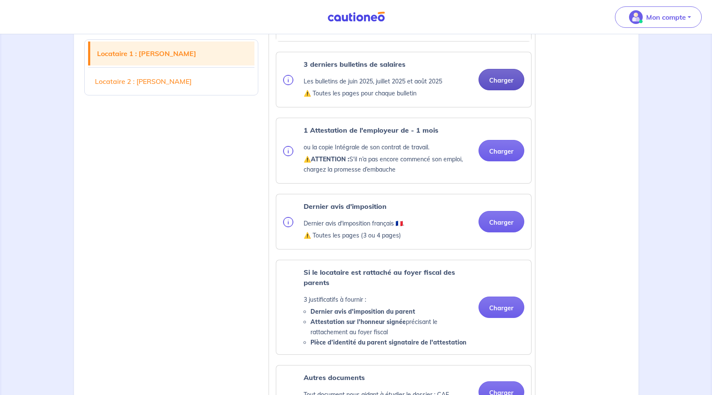
click at [495, 81] on button "Charger" at bounding box center [502, 79] width 46 height 21
click at [496, 88] on button "Charger" at bounding box center [502, 79] width 46 height 21
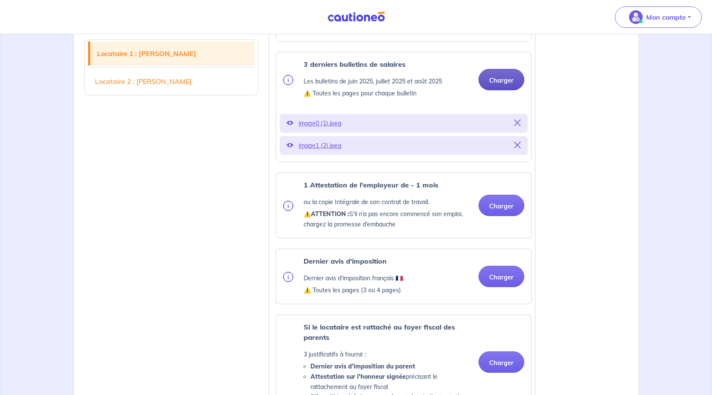
click at [507, 86] on button "Charger" at bounding box center [502, 79] width 46 height 21
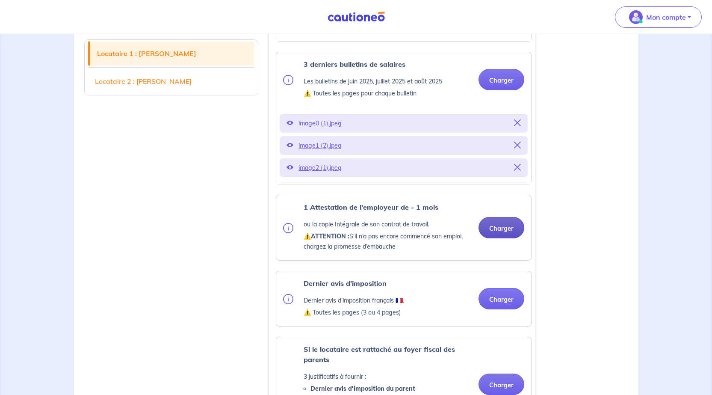
click at [504, 234] on button "Charger" at bounding box center [502, 227] width 46 height 21
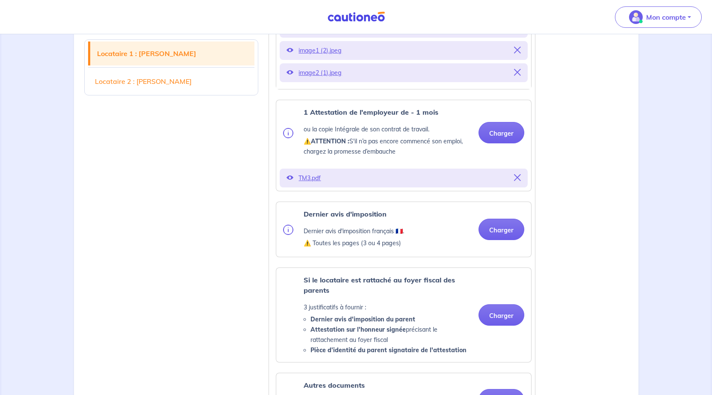
scroll to position [513, 0]
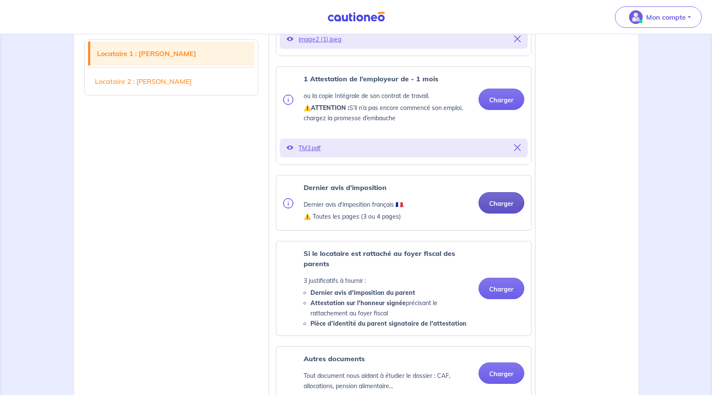
click at [493, 213] on button "Charger" at bounding box center [502, 202] width 46 height 21
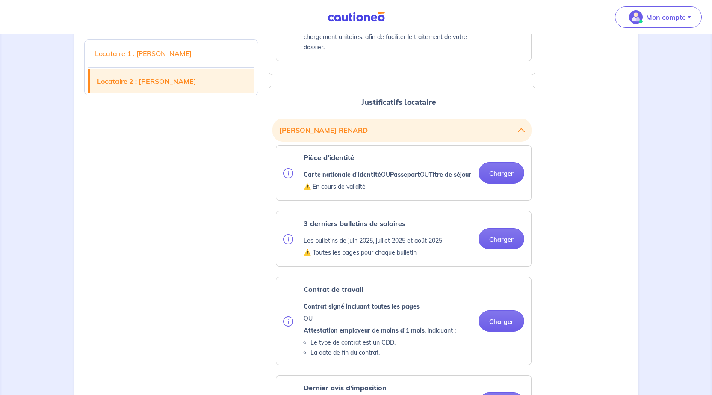
scroll to position [1027, 0]
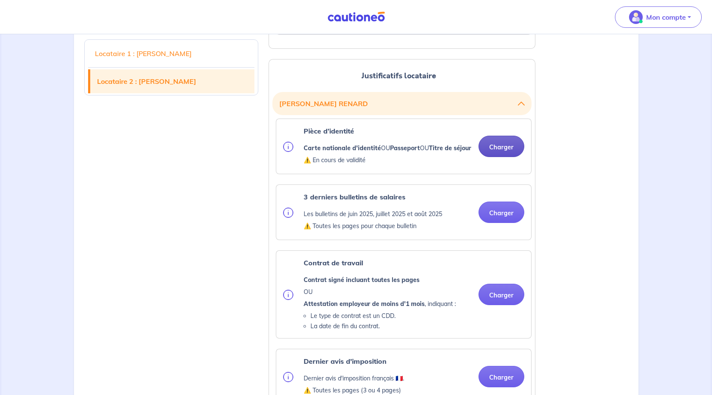
click at [496, 157] on button "Charger" at bounding box center [502, 146] width 46 height 21
click at [504, 156] on button "Charger" at bounding box center [502, 146] width 46 height 21
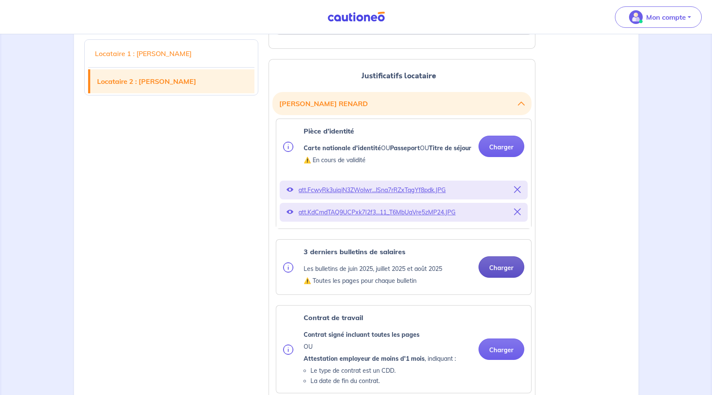
click at [512, 278] on button "Charger" at bounding box center [502, 266] width 46 height 21
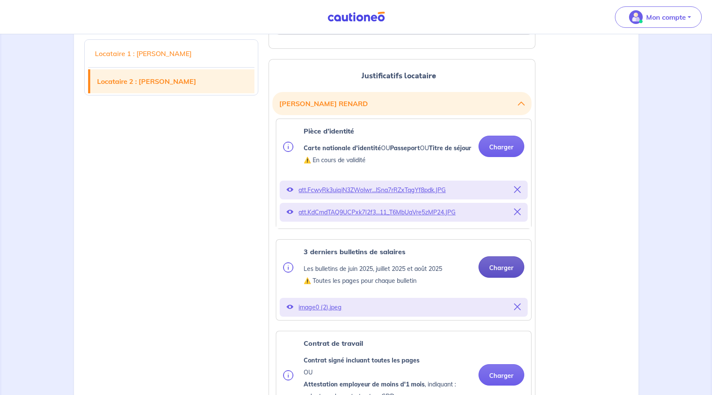
click at [497, 278] on button "Charger" at bounding box center [502, 266] width 46 height 21
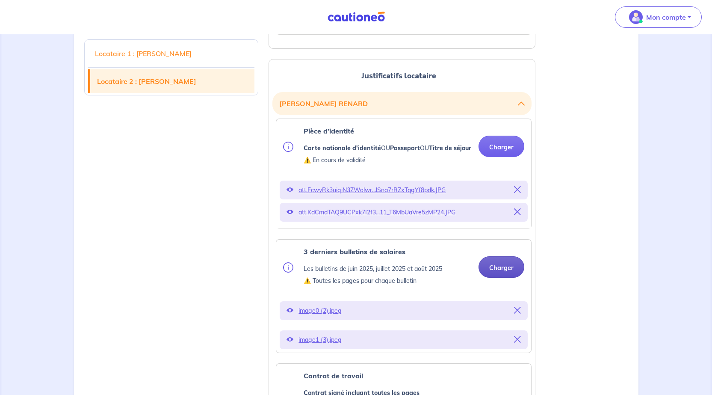
click at [505, 278] on button "Charger" at bounding box center [502, 266] width 46 height 21
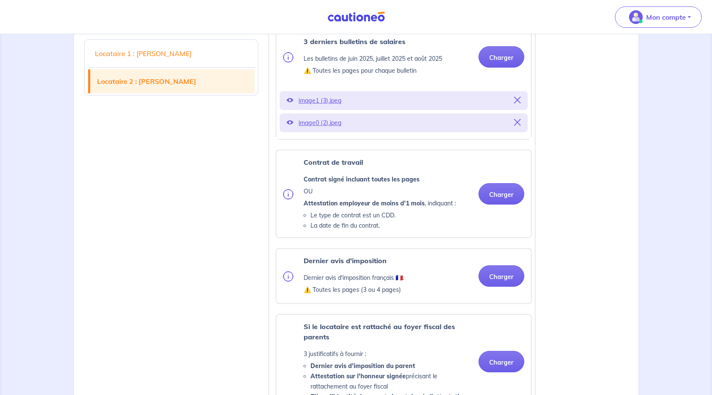
scroll to position [1241, 0]
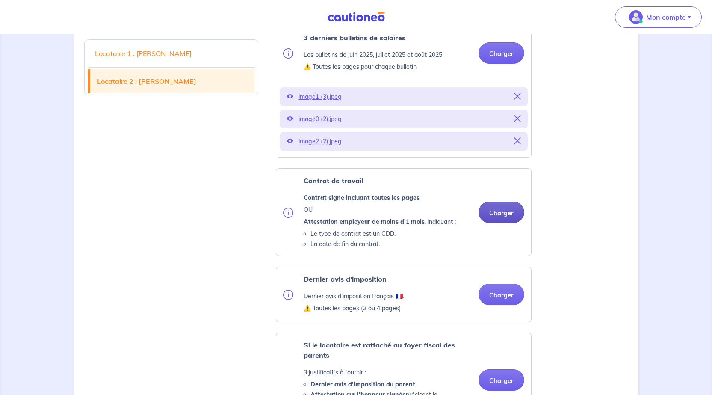
click at [503, 223] on button "Charger" at bounding box center [502, 211] width 46 height 21
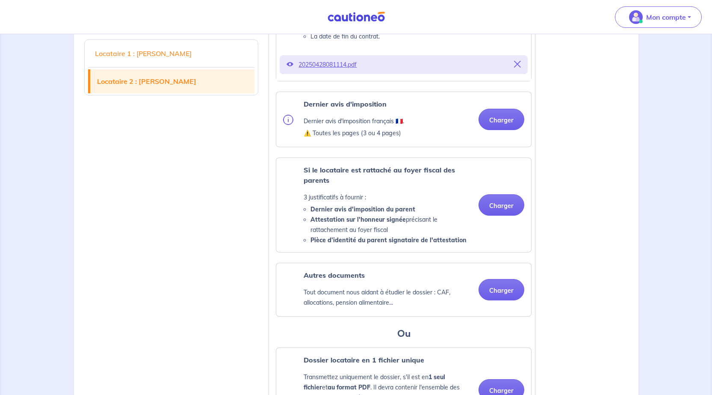
scroll to position [1455, 0]
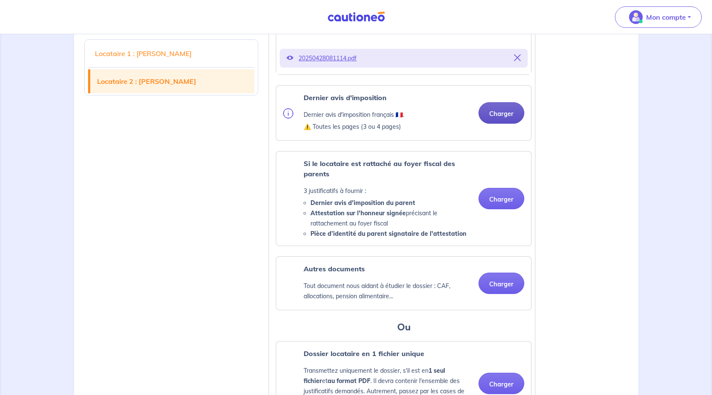
click at [506, 124] on button "Charger" at bounding box center [502, 112] width 46 height 21
click at [501, 124] on button "Charger" at bounding box center [502, 112] width 46 height 21
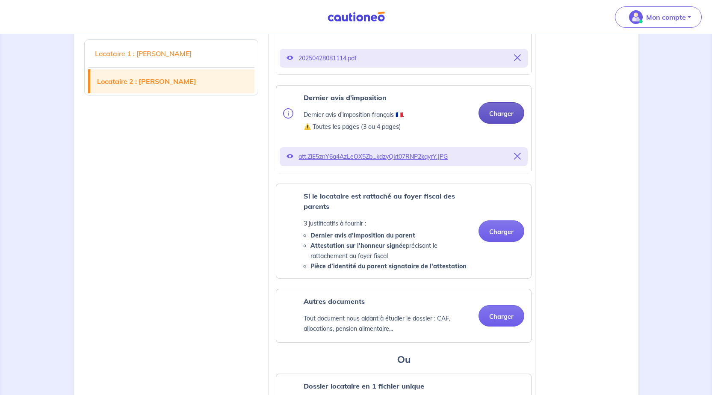
click at [504, 124] on button "Charger" at bounding box center [502, 112] width 46 height 21
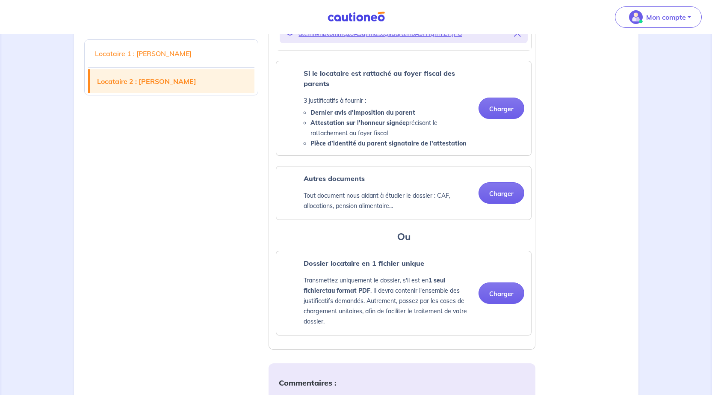
scroll to position [1626, 0]
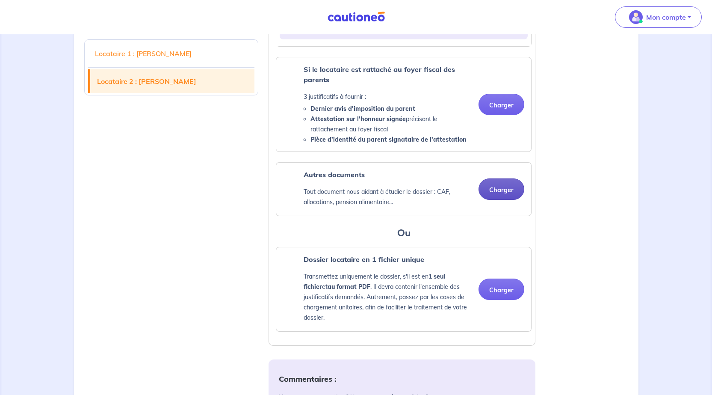
click at [508, 200] on button "Charger" at bounding box center [502, 188] width 46 height 21
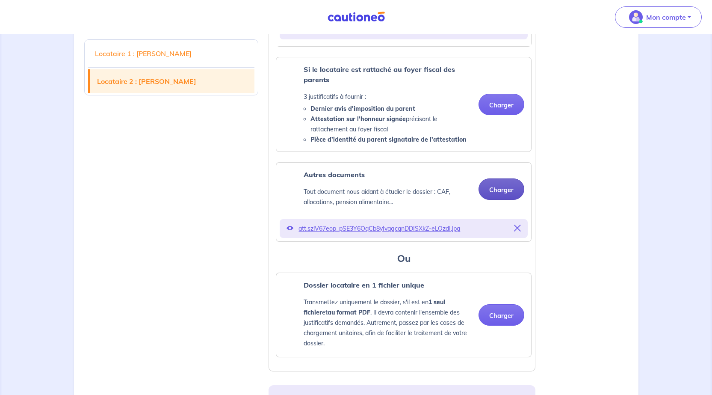
click at [503, 200] on button "Charger" at bounding box center [502, 188] width 46 height 21
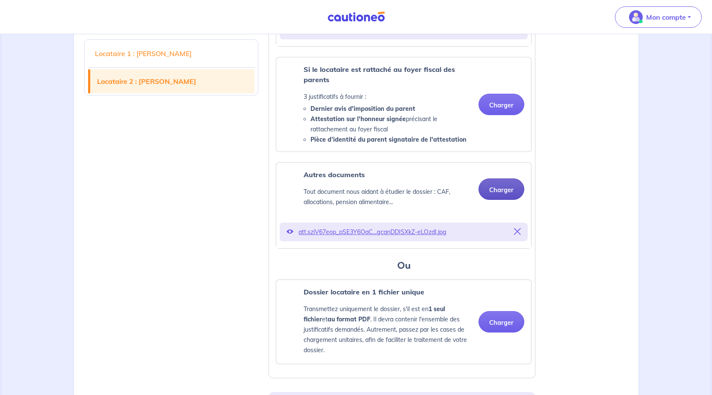
click at [495, 200] on button "Charger" at bounding box center [502, 188] width 46 height 21
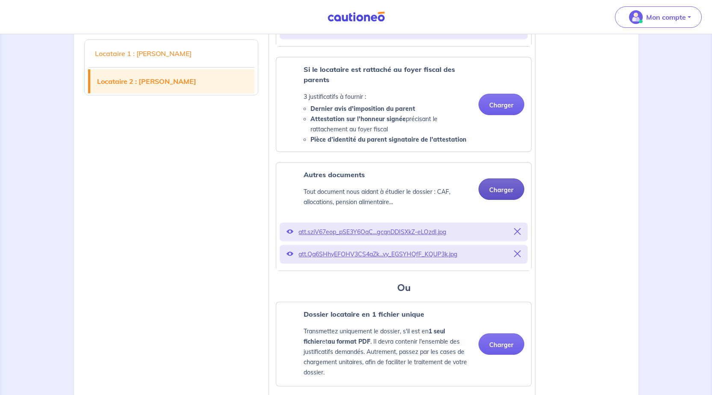
click at [501, 200] on button "Charger" at bounding box center [502, 188] width 46 height 21
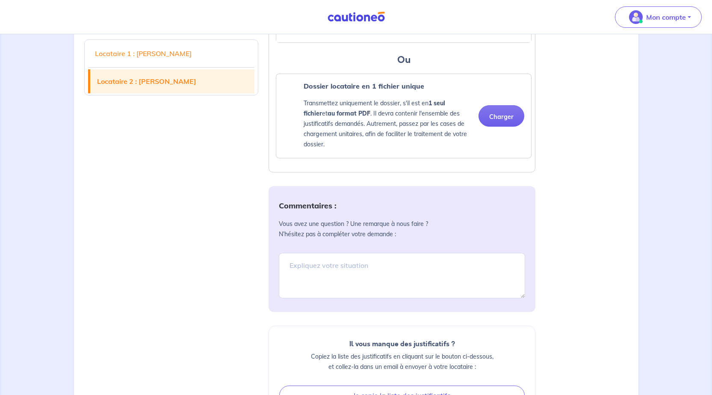
scroll to position [1840, 0]
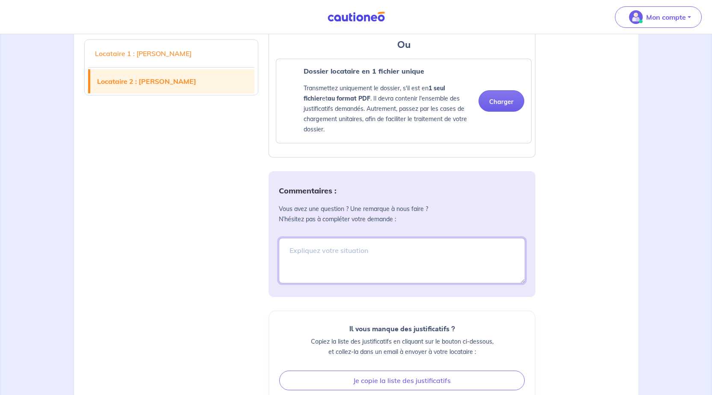
click at [355, 270] on textarea at bounding box center [402, 260] width 246 height 45
type textarea "m"
click at [430, 268] on textarea "Madame renard passe à 100% du smic en remunération a compter du 01/01/2026" at bounding box center [402, 260] width 246 height 45
click at [359, 283] on textarea "Madame renard passe à 100% du smic en rémunération a compter du 01/01/2026" at bounding box center [402, 260] width 246 height 45
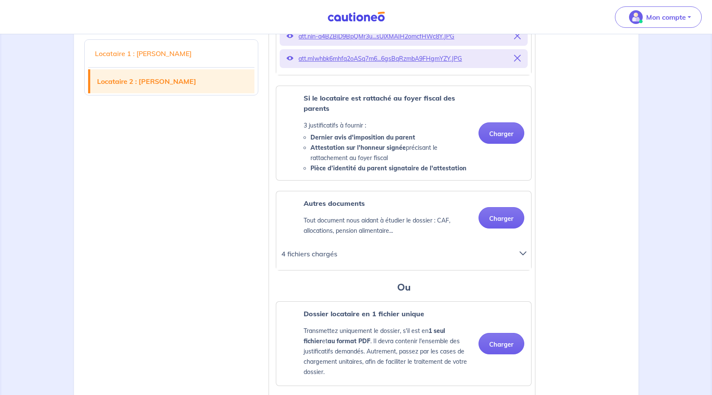
scroll to position [1583, 0]
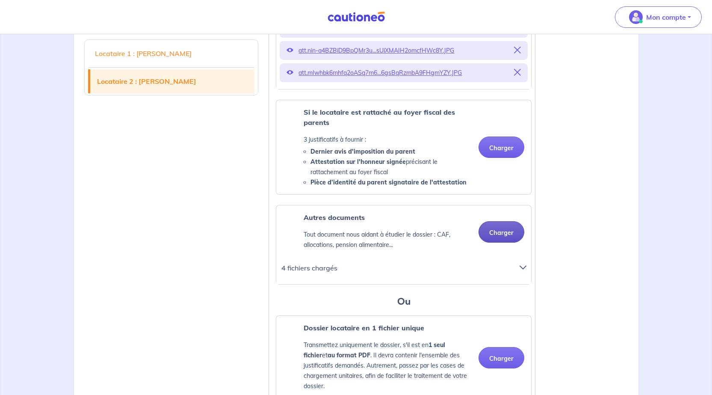
click at [502, 243] on button "Charger" at bounding box center [502, 231] width 46 height 21
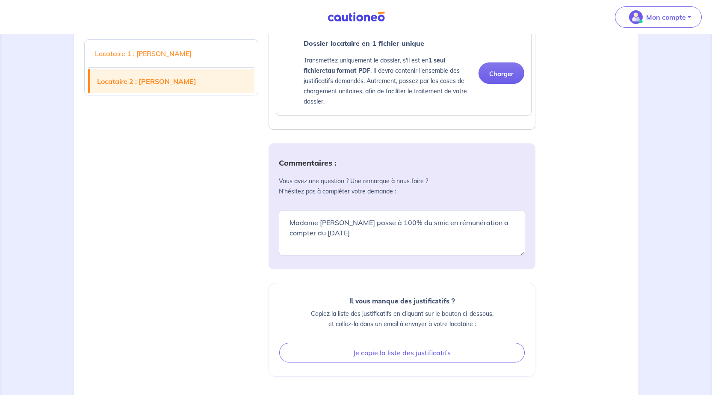
scroll to position [1882, 0]
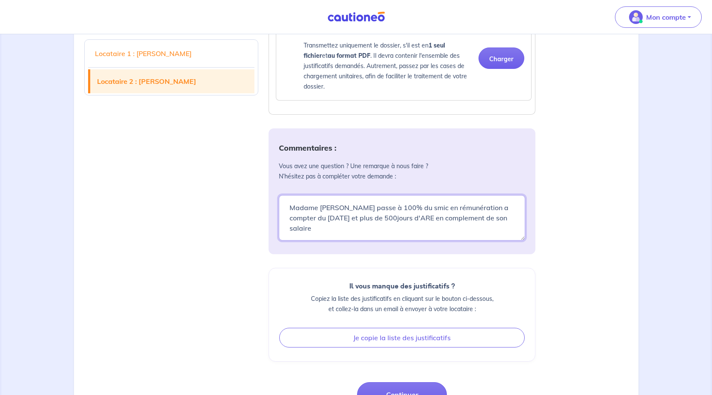
click at [443, 240] on textarea "Madame renard passe à 100% du smic en rémunération a compter du 01/01/2026" at bounding box center [402, 217] width 246 height 45
click at [507, 238] on textarea "Madame renard passe à 100% du smic en rémunération a compter du 01/01/2026 et p…" at bounding box center [402, 217] width 246 height 45
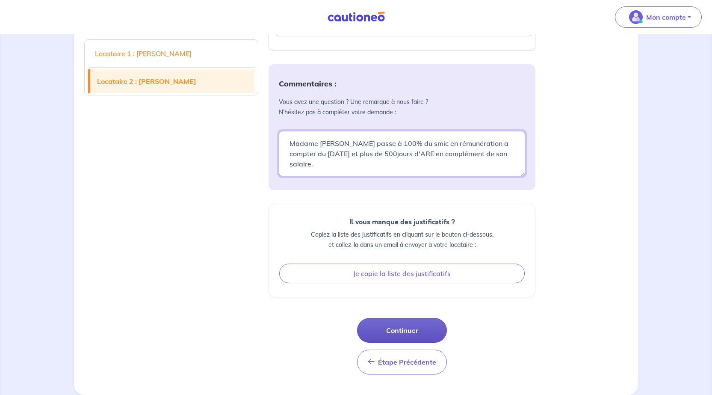
type textarea "Madame renard passe à 100% du smic en rémunération a compter du 01/01/2026 et p…"
click at [409, 334] on button "Continuer" at bounding box center [402, 330] width 90 height 25
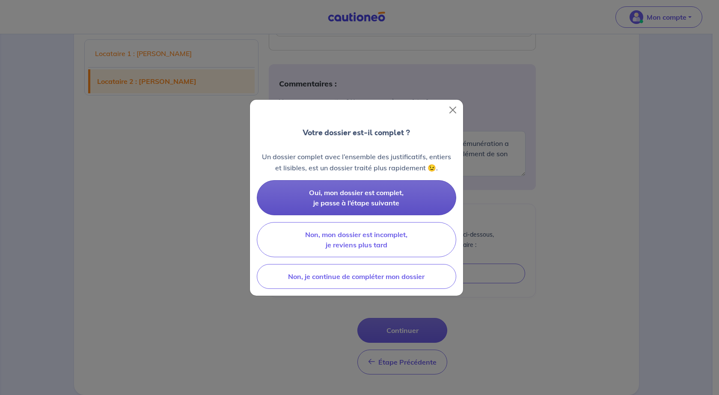
click at [385, 197] on button "Oui, mon dossier est complet, je passe à l’étape suivante" at bounding box center [356, 197] width 199 height 35
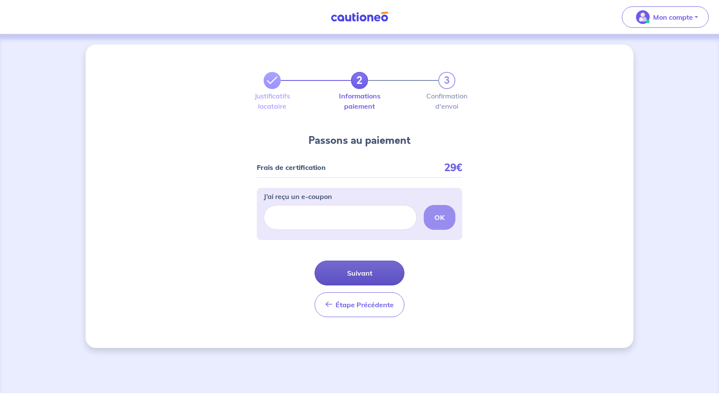
click at [367, 268] on button "Suivant" at bounding box center [359, 273] width 90 height 25
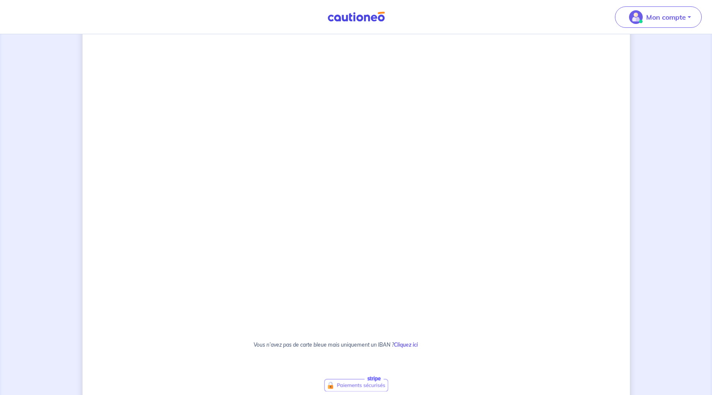
scroll to position [269, 0]
click at [520, 278] on div "2 3 Justificatifs locataire Informations paiement Confirmation d'envoi Passons …" at bounding box center [357, 151] width 548 height 750
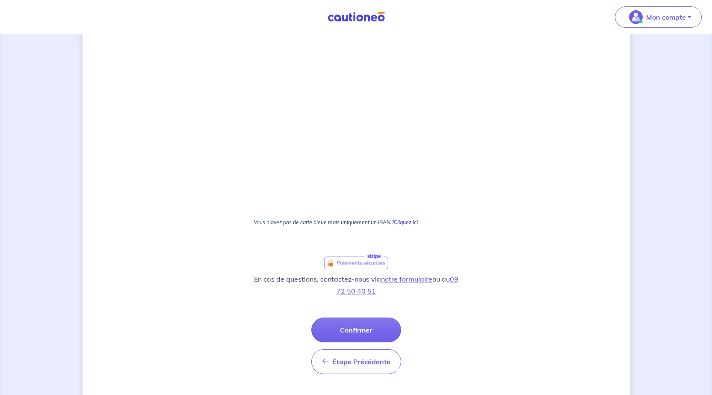
scroll to position [397, 0]
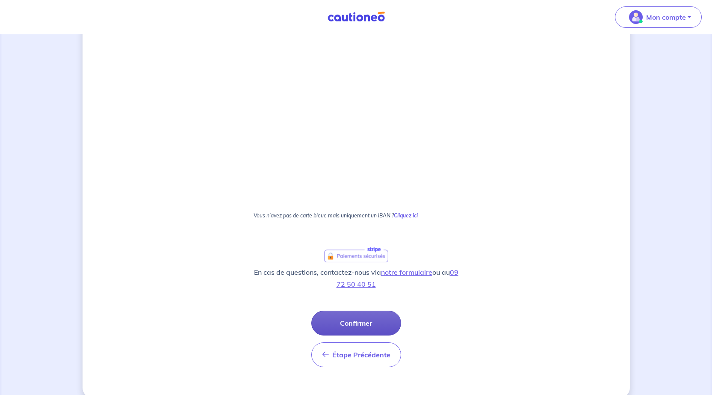
click at [359, 326] on button "Confirmer" at bounding box center [356, 323] width 90 height 25
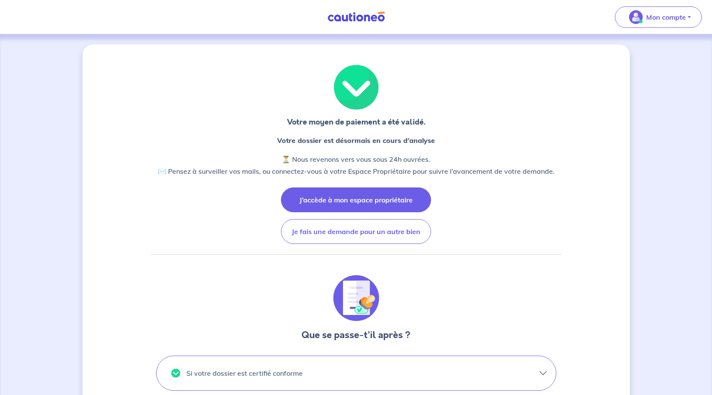
click at [380, 201] on button "J’accède à mon espace propriétaire" at bounding box center [356, 199] width 150 height 25
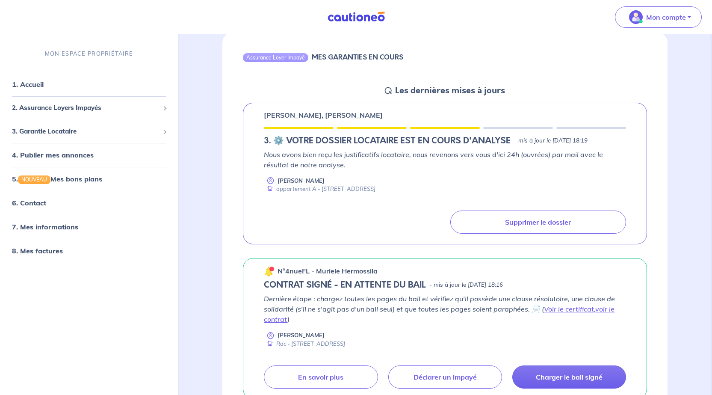
scroll to position [43, 0]
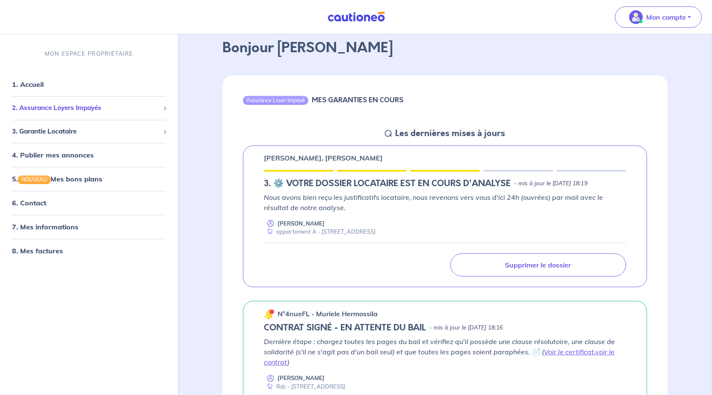
click at [68, 109] on span "2. Assurance Loyers Impayés" at bounding box center [86, 108] width 148 height 10
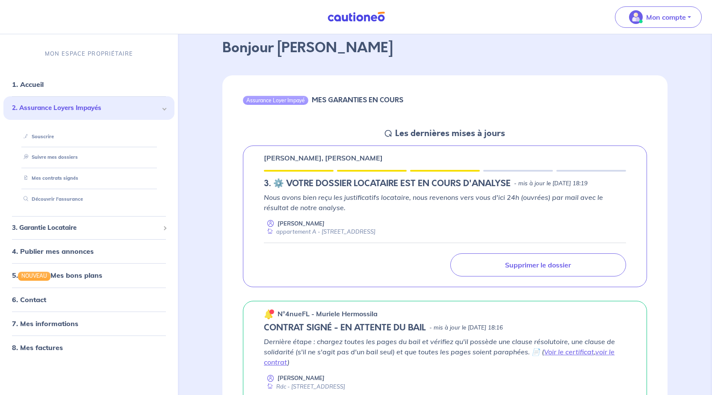
click at [311, 160] on p "VALENTIN PYE, ALINE RENARD" at bounding box center [323, 158] width 119 height 10
click at [278, 184] on h5 "3.︎ ⚙️ VOTRE DOSSIER LOCATAIRE EST EN COURS D'ANALYSE" at bounding box center [387, 183] width 247 height 10
click at [338, 233] on div "appartement A - 14 Rue de Lalau 88500 Baudricourt" at bounding box center [320, 232] width 112 height 8
click at [484, 208] on p "Nous avons bien reçu les justificatifs locataire, nous revenons vers vous d'ici…" at bounding box center [445, 202] width 362 height 21
click at [37, 137] on link "Souscrire" at bounding box center [36, 136] width 33 height 6
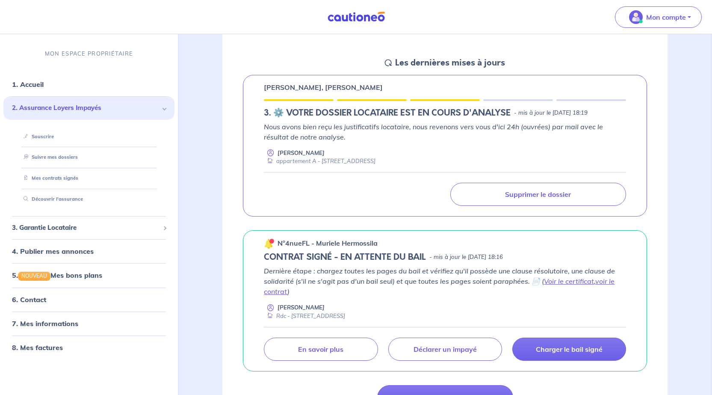
scroll to position [128, 0]
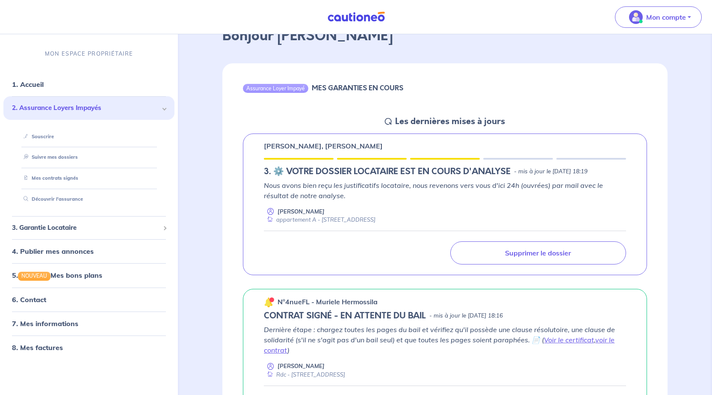
scroll to position [0, 0]
